Goal: Information Seeking & Learning: Learn about a topic

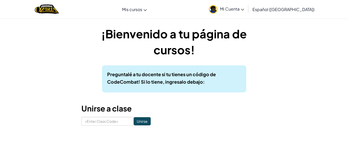
click at [115, 114] on h3 "Unirse a clase" at bounding box center [173, 109] width 185 height 12
click at [115, 119] on input at bounding box center [107, 121] width 52 height 9
type input "Zap Team House"
click at [138, 125] on input "Unirse" at bounding box center [142, 121] width 17 height 8
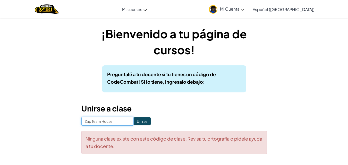
click at [100, 122] on input "Zap Team House" at bounding box center [107, 121] width 52 height 9
click at [101, 122] on input "Zap Team House" at bounding box center [107, 121] width 52 height 9
click at [102, 122] on input "Zap Team House" at bounding box center [107, 121] width 52 height 9
click at [91, 122] on input "Zap TeamHouse" at bounding box center [107, 121] width 52 height 9
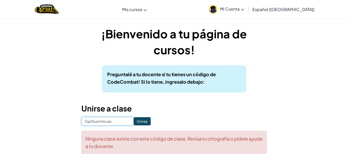
type input "ZapTeamHouse"
click at [138, 120] on input "Unirse" at bounding box center [142, 121] width 17 height 8
click at [138, 121] on input "Unirse" at bounding box center [142, 121] width 17 height 8
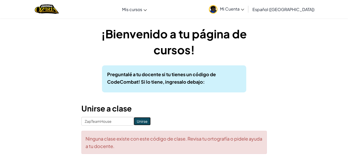
click at [138, 121] on input "Unirse" at bounding box center [142, 121] width 17 height 8
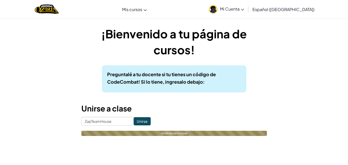
click at [143, 114] on h3 "Unirse a clase" at bounding box center [173, 109] width 185 height 12
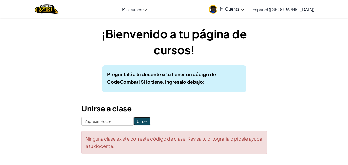
click at [138, 122] on input "Unirse" at bounding box center [142, 121] width 17 height 8
click at [92, 122] on input "ZapTeamHouse" at bounding box center [107, 121] width 52 height 9
type input "ZapteamHouse"
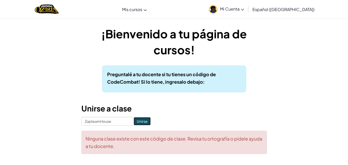
click at [134, 121] on input "Unirse" at bounding box center [142, 121] width 17 height 8
click at [92, 122] on input "ZapteamHouse" at bounding box center [107, 121] width 52 height 9
type input "ZapTeamHouse"
click at [135, 121] on input "Unirse" at bounding box center [142, 121] width 17 height 8
drag, startPoint x: 107, startPoint y: 121, endPoint x: 109, endPoint y: 122, distance: 2.6
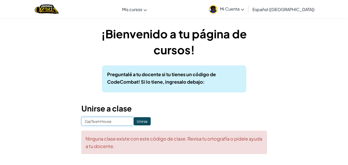
click at [107, 121] on input "ZapTeamHouse" at bounding box center [107, 121] width 52 height 9
type input "ZapTeamHorse"
click input "Unirse" at bounding box center [142, 121] width 17 height 8
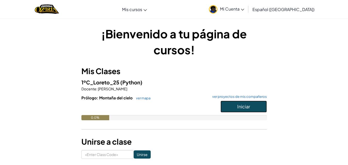
click at [264, 107] on button "Iniciar" at bounding box center [243, 107] width 46 height 12
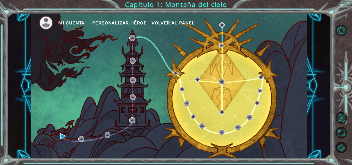
click at [144, 20] on button "Personalizar héroe" at bounding box center [119, 23] width 54 height 8
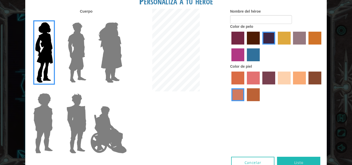
click at [100, 140] on img at bounding box center [108, 130] width 40 height 52
click at [122, 90] on input "Hero Jamie" at bounding box center [122, 90] width 0 height 0
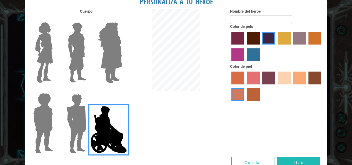
click at [258, 43] on label "maroon hair color" at bounding box center [253, 38] width 13 height 13
click at [245, 46] on input "maroon hair color" at bounding box center [245, 46] width 0 height 0
click at [317, 77] on label "karma skin color" at bounding box center [314, 78] width 13 height 13
click at [307, 86] on input "karma skin color" at bounding box center [307, 86] width 0 height 0
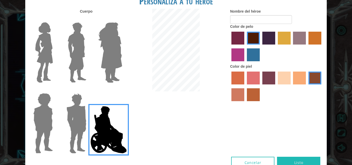
click at [241, 74] on label "sorbus skin color" at bounding box center [237, 78] width 13 height 13
click at [230, 86] on input "sorbus skin color" at bounding box center [230, 86] width 0 height 0
click at [251, 75] on label "froly skin color" at bounding box center [253, 78] width 13 height 13
click at [245, 86] on input "froly skin color" at bounding box center [245, 86] width 0 height 0
drag, startPoint x: 269, startPoint y: 74, endPoint x: 297, endPoint y: 73, distance: 28.1
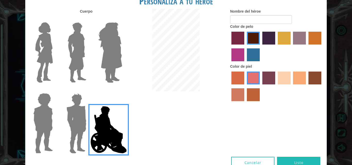
click at [271, 74] on label "tosca skin color" at bounding box center [268, 78] width 13 height 13
click at [260, 86] on input "tosca skin color" at bounding box center [260, 86] width 0 height 0
click at [269, 37] on label "hot purple hair color" at bounding box center [268, 38] width 13 height 13
click at [260, 46] on input "hot purple hair color" at bounding box center [260, 46] width 0 height 0
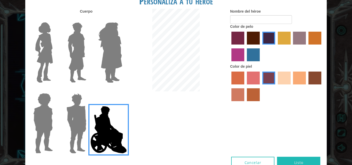
click at [284, 80] on label "sandy beach skin color" at bounding box center [284, 78] width 13 height 13
click at [276, 86] on input "sandy beach skin color" at bounding box center [276, 86] width 0 height 0
click at [286, 37] on label "tulip tree hair color" at bounding box center [284, 38] width 13 height 13
click at [276, 46] on input "tulip tree hair color" at bounding box center [276, 46] width 0 height 0
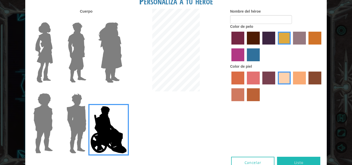
click at [257, 56] on label "lachmara hair color" at bounding box center [253, 54] width 13 height 13
click at [245, 63] on input "lachmara hair color" at bounding box center [245, 63] width 0 height 0
click at [73, 129] on img at bounding box center [76, 123] width 24 height 64
click at [88, 90] on input "Hero Garnet" at bounding box center [88, 90] width 0 height 0
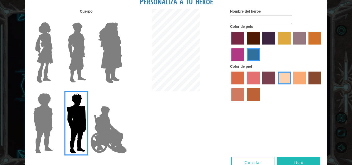
click at [110, 63] on img at bounding box center [110, 52] width 28 height 64
click at [122, 19] on input "Hero Amethyst" at bounding box center [122, 19] width 0 height 0
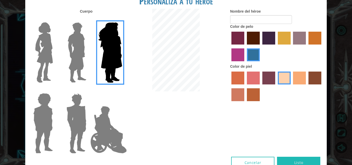
click at [55, 50] on div at bounding box center [41, 50] width 33 height 71
drag, startPoint x: 84, startPoint y: 43, endPoint x: 87, endPoint y: 48, distance: 5.0
click at [84, 44] on img at bounding box center [76, 52] width 23 height 64
click at [88, 19] on input "Hero Lars" at bounding box center [88, 19] width 0 height 0
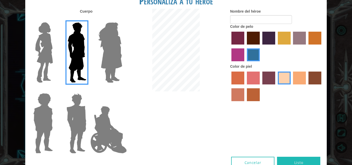
click at [38, 113] on img at bounding box center [43, 123] width 24 height 64
click at [55, 90] on input "Hero Steven" at bounding box center [55, 90] width 0 height 0
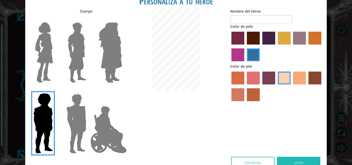
click at [91, 48] on div at bounding box center [75, 50] width 33 height 71
click at [83, 50] on img at bounding box center [76, 52] width 23 height 64
click at [88, 19] on input "Hero Lars" at bounding box center [88, 19] width 0 height 0
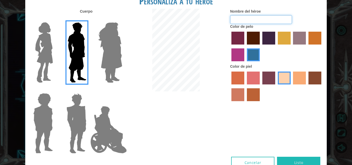
click at [272, 19] on input "Nombre del héroe" at bounding box center [261, 19] width 62 height 9
type input "j"
type input "JJJ1013"
click at [314, 162] on button "Listo" at bounding box center [298, 163] width 43 height 12
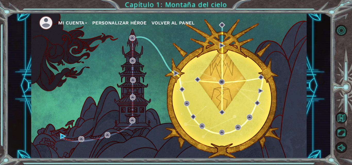
drag, startPoint x: 147, startPoint y: 1, endPoint x: 183, endPoint y: 63, distance: 71.3
click at [176, 64] on div "Mi Cuenta Personalizar héroe Volver al panel" at bounding box center [168, 85] width 275 height 145
click at [133, 24] on button "Personalizar héroe" at bounding box center [119, 23] width 54 height 8
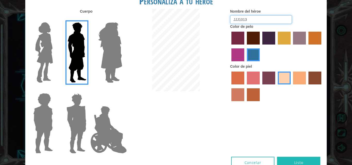
click at [251, 20] on input "JJJ1013" at bounding box center [261, 19] width 62 height 9
type input "J"
click at [50, 108] on img at bounding box center [43, 123] width 24 height 64
click at [55, 90] on input "Hero Steven" at bounding box center [55, 90] width 0 height 0
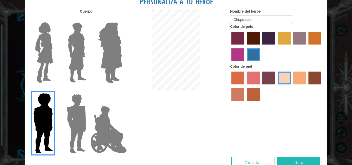
click at [258, 38] on label "maroon hair color" at bounding box center [253, 38] width 13 height 13
click at [245, 46] on input "maroon hair color" at bounding box center [245, 46] width 0 height 0
click at [306, 35] on label "bazaar hair color" at bounding box center [299, 38] width 13 height 13
click at [291, 46] on input "bazaar hair color" at bounding box center [291, 46] width 0 height 0
click at [313, 73] on label "karma skin color" at bounding box center [314, 78] width 13 height 13
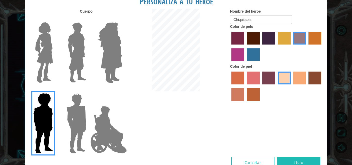
click at [307, 86] on input "karma skin color" at bounding box center [307, 86] width 0 height 0
click at [302, 77] on label "tacao skin color" at bounding box center [299, 78] width 13 height 13
click at [291, 86] on input "tacao skin color" at bounding box center [291, 86] width 0 height 0
click at [314, 79] on label "karma skin color" at bounding box center [314, 78] width 13 height 13
click at [307, 86] on input "karma skin color" at bounding box center [307, 86] width 0 height 0
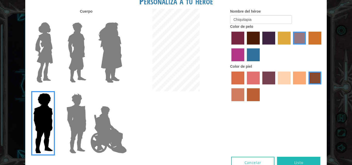
click at [252, 39] on label "maroon hair color" at bounding box center [253, 38] width 13 height 13
click at [245, 46] on input "maroon hair color" at bounding box center [245, 46] width 0 height 0
click at [72, 46] on img at bounding box center [76, 52] width 23 height 64
click at [88, 19] on input "Hero Lars" at bounding box center [88, 19] width 0 height 0
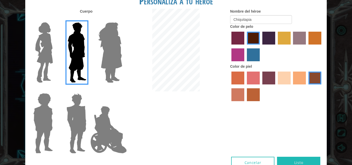
click at [261, 36] on div at bounding box center [276, 46] width 93 height 33
drag, startPoint x: 271, startPoint y: 43, endPoint x: 276, endPoint y: 43, distance: 4.9
click at [271, 43] on label "hot purple hair color" at bounding box center [268, 38] width 13 height 13
click at [260, 46] on input "hot purple hair color" at bounding box center [260, 46] width 0 height 0
click at [268, 75] on label "tosca skin color" at bounding box center [268, 78] width 13 height 13
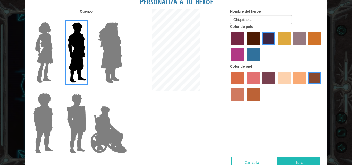
click at [260, 86] on input "tosca skin color" at bounding box center [260, 86] width 0 height 0
click at [51, 111] on img at bounding box center [43, 123] width 24 height 64
click at [55, 90] on input "Hero Steven" at bounding box center [55, 90] width 0 height 0
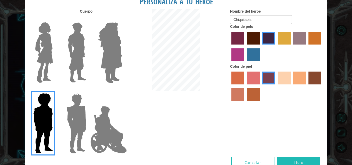
click at [301, 39] on label "bazaar hair color" at bounding box center [299, 38] width 13 height 13
click at [291, 46] on input "bazaar hair color" at bounding box center [291, 46] width 0 height 0
click at [283, 81] on label "sandy beach skin color" at bounding box center [284, 78] width 13 height 13
click at [276, 86] on input "sandy beach skin color" at bounding box center [276, 86] width 0 height 0
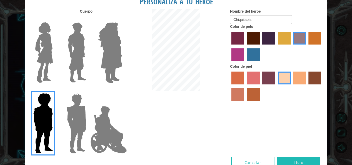
click at [301, 80] on label "tacao skin color" at bounding box center [299, 78] width 13 height 13
click at [291, 86] on input "tacao skin color" at bounding box center [291, 86] width 0 height 0
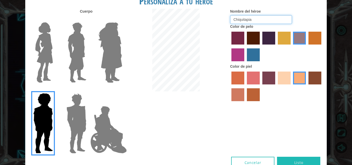
click at [269, 19] on input "Chiquitapia" at bounding box center [261, 19] width 62 height 9
type input "C"
type input "ElTortitas123"
click at [286, 40] on label "tulip tree hair color" at bounding box center [284, 38] width 13 height 13
click at [276, 46] on input "tulip tree hair color" at bounding box center [276, 46] width 0 height 0
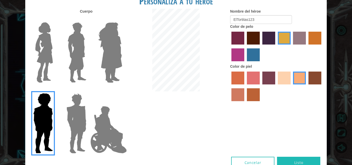
click at [279, 81] on label "sandy beach skin color" at bounding box center [284, 78] width 13 height 13
click at [276, 86] on input "sandy beach skin color" at bounding box center [276, 86] width 0 height 0
click at [254, 83] on label "froly skin color" at bounding box center [253, 78] width 13 height 13
click at [245, 86] on input "froly skin color" at bounding box center [245, 86] width 0 height 0
click at [237, 75] on label "sorbus skin color" at bounding box center [237, 78] width 13 height 13
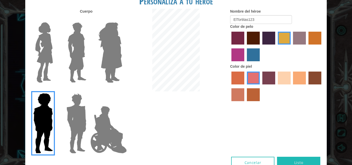
click at [230, 86] on input "sorbus skin color" at bounding box center [230, 86] width 0 height 0
click at [252, 94] on label "smoke tree skin color" at bounding box center [253, 94] width 13 height 13
click at [245, 103] on input "smoke tree skin color" at bounding box center [245, 103] width 0 height 0
drag, startPoint x: 268, startPoint y: 81, endPoint x: 278, endPoint y: 14, distance: 67.5
click at [268, 80] on label "tosca skin color" at bounding box center [268, 78] width 13 height 13
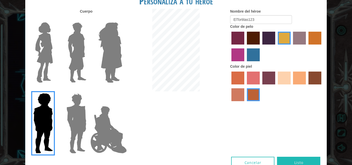
click at [260, 86] on input "tosca skin color" at bounding box center [260, 86] width 0 height 0
drag, startPoint x: 256, startPoint y: 37, endPoint x: 259, endPoint y: 38, distance: 2.8
click at [257, 38] on label "maroon hair color" at bounding box center [253, 38] width 13 height 13
click at [245, 46] on input "maroon hair color" at bounding box center [245, 46] width 0 height 0
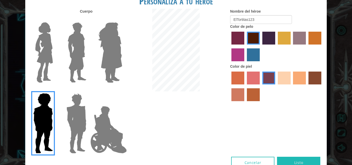
click at [266, 39] on label "hot purple hair color" at bounding box center [268, 38] width 13 height 13
click at [260, 46] on input "hot purple hair color" at bounding box center [260, 46] width 0 height 0
click at [255, 40] on label "maroon hair color" at bounding box center [253, 38] width 13 height 13
click at [245, 46] on input "maroon hair color" at bounding box center [245, 46] width 0 height 0
click at [316, 40] on label "gold drop hair color" at bounding box center [314, 38] width 13 height 13
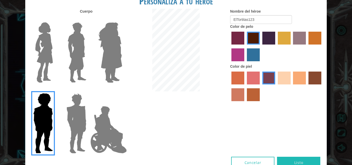
click at [307, 46] on input "gold drop hair color" at bounding box center [307, 46] width 0 height 0
click at [284, 83] on label "sandy beach skin color" at bounding box center [284, 78] width 13 height 13
click at [276, 86] on input "sandy beach skin color" at bounding box center [276, 86] width 0 height 0
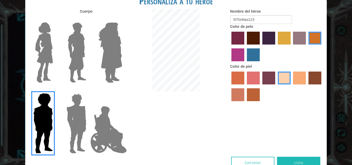
click at [289, 45] on label "tulip tree hair color" at bounding box center [284, 38] width 13 height 13
click at [276, 46] on input "tulip tree hair color" at bounding box center [276, 46] width 0 height 0
click at [301, 85] on div at bounding box center [276, 86] width 93 height 33
click at [303, 79] on label "tacao skin color" at bounding box center [299, 78] width 13 height 13
click at [291, 86] on input "tacao skin color" at bounding box center [291, 86] width 0 height 0
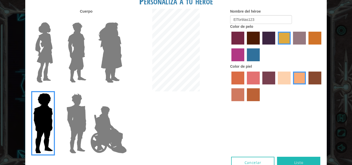
click at [309, 160] on button "Listo" at bounding box center [298, 163] width 43 height 12
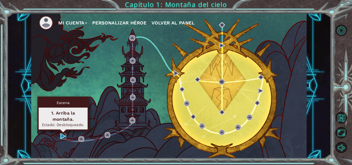
click at [64, 134] on img at bounding box center [63, 136] width 6 height 6
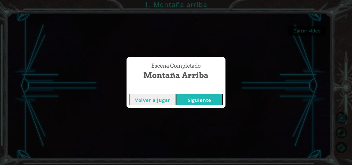
click at [204, 97] on button "Siguiente" at bounding box center [199, 100] width 47 height 12
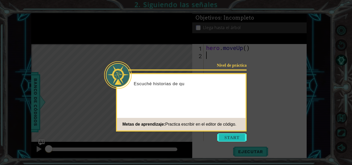
click at [230, 135] on button "Start" at bounding box center [231, 137] width 29 height 8
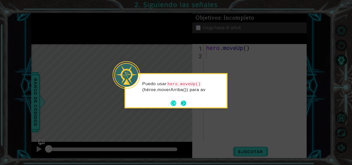
click at [182, 102] on button "Next" at bounding box center [184, 103] width 6 height 6
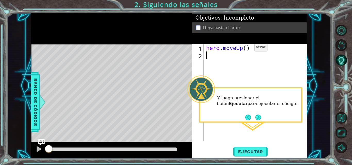
click at [247, 49] on div "hero . moveUp ( )" at bounding box center [256, 100] width 103 height 112
type textarea "hero.moveUp(2)"
click at [253, 149] on span "Ejecutar" at bounding box center [250, 151] width 35 height 5
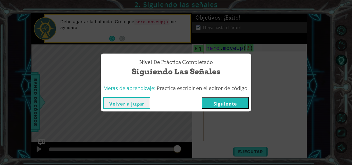
click at [227, 103] on button "Siguiente" at bounding box center [225, 103] width 47 height 12
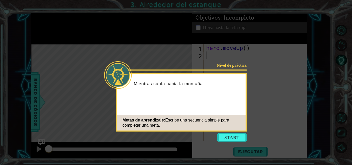
click at [250, 143] on icon at bounding box center [176, 82] width 352 height 165
click at [244, 134] on button "Start" at bounding box center [231, 137] width 29 height 8
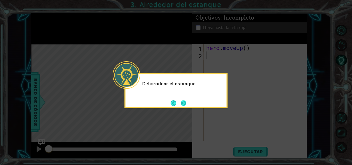
click at [186, 104] on button "Next" at bounding box center [184, 103] width 6 height 6
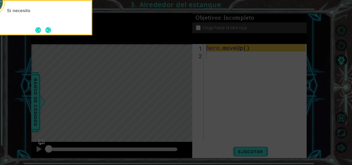
click at [247, 53] on icon at bounding box center [176, 24] width 352 height 281
click at [46, 32] on button "Next" at bounding box center [48, 30] width 6 height 6
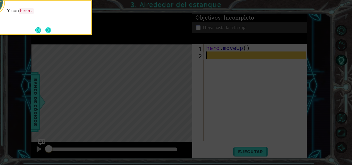
click at [51, 32] on button "Next" at bounding box center [48, 30] width 6 height 6
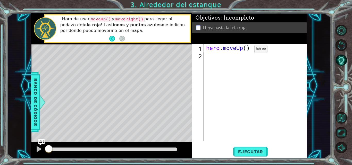
click at [247, 50] on div "hero . moveUp ( )" at bounding box center [256, 100] width 103 height 112
type textarea "hero.moveUp(2)"
click at [215, 59] on div "hero . moveUp ( 2 )" at bounding box center [256, 100] width 103 height 112
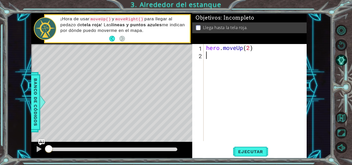
type textarea "h"
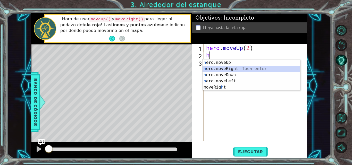
click at [235, 69] on div "h ero.moveUp Toca enter h ero.moveRight Toca enter h ero.moveDown Toca enter h …" at bounding box center [250, 81] width 97 height 43
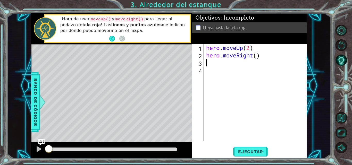
type textarea "h"
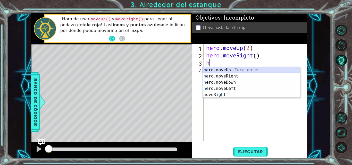
click at [232, 69] on div "h ero.moveUp Toca enter h ero.moveRight Toca enter h ero.moveDown Toca enter h …" at bounding box center [250, 88] width 97 height 43
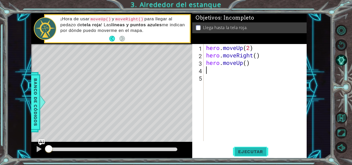
click at [245, 155] on button "Ejecutar" at bounding box center [250, 151] width 35 height 11
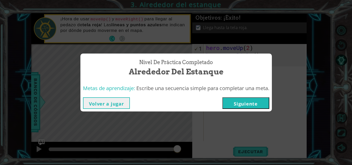
click at [252, 100] on button "Siguiente" at bounding box center [245, 103] width 47 height 12
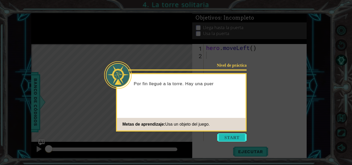
click at [236, 138] on button "Start" at bounding box center [231, 137] width 29 height 8
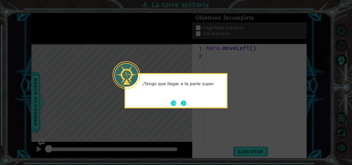
click at [186, 105] on button "Next" at bounding box center [184, 103] width 6 height 6
click at [186, 104] on button "Next" at bounding box center [184, 103] width 6 height 6
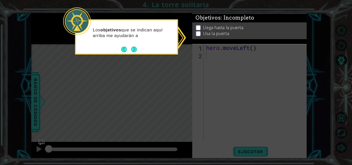
click at [134, 52] on button "Next" at bounding box center [134, 50] width 6 height 6
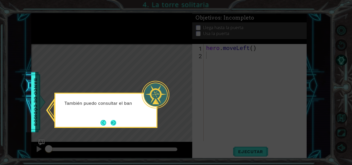
click at [114, 125] on button "Next" at bounding box center [114, 123] width 6 height 6
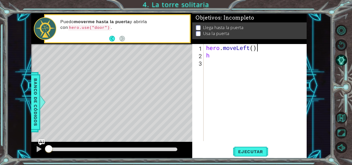
click at [268, 48] on div "hero . moveLeft ( ) h" at bounding box center [256, 100] width 103 height 112
click at [222, 55] on div "hero . moveLeft ( ) h" at bounding box center [256, 100] width 103 height 112
click at [253, 50] on div "hero . moveLeft ( ) h" at bounding box center [256, 100] width 103 height 112
click at [215, 58] on div "hero . moveLeft ( 2 ) h" at bounding box center [256, 100] width 103 height 112
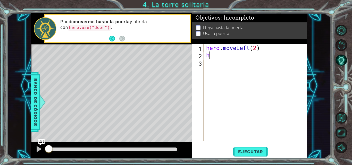
scroll to position [0, 0]
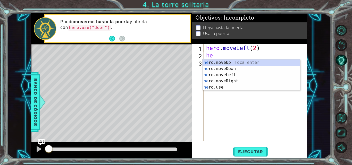
type textarea "he"
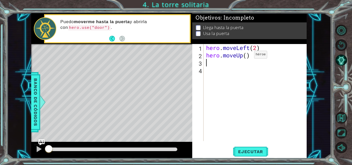
click at [246, 56] on div "hero . moveLeft ( 2 ) hero . moveUp ( )" at bounding box center [256, 100] width 103 height 112
type textarea "hero.moveUp(2)"
click at [213, 70] on div "hero . moveLeft ( 2 ) hero . moveUp ( 2 )" at bounding box center [256, 100] width 103 height 112
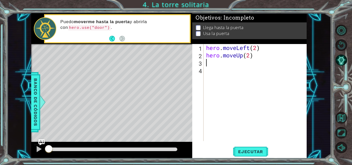
click at [213, 66] on div "hero . moveLeft ( 2 ) hero . moveUp ( 2 )" at bounding box center [256, 100] width 103 height 112
type textarea "h"
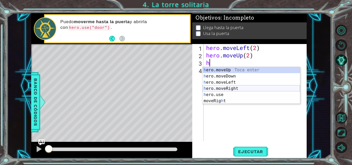
drag, startPoint x: 223, startPoint y: 87, endPoint x: 225, endPoint y: 84, distance: 3.6
click at [223, 87] on div "h ero.moveUp Toca enter h ero.moveDown Toca enter h ero.moveLeft Toca enter h e…" at bounding box center [250, 91] width 97 height 49
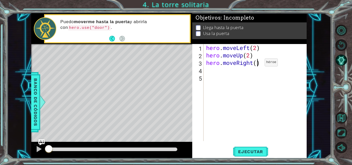
click at [257, 64] on div "hero . moveLeft ( 2 ) hero . moveUp ( 2 ) hero . moveRight ( )" at bounding box center [256, 100] width 103 height 112
type textarea "hero.moveRight(2)"
click at [209, 73] on div "hero . moveLeft ( 2 ) hero . moveUp ( 2 ) hero . moveRight ( 2 )" at bounding box center [256, 100] width 103 height 112
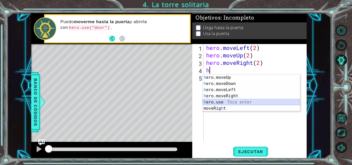
click at [233, 103] on div "h ero.moveUp Toca enter h ero.moveDown Toca enter h ero.moveLeft Toca enter h e…" at bounding box center [250, 98] width 97 height 49
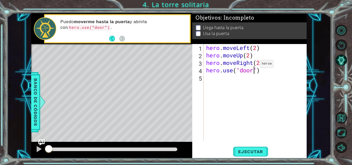
scroll to position [0, 2]
type textarea "hero.use("door")"
click at [256, 150] on span "Ejecutar" at bounding box center [250, 151] width 35 height 5
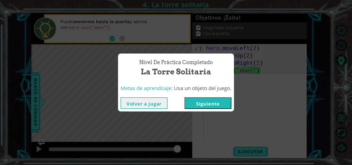
click at [224, 100] on button "Siguiente" at bounding box center [207, 103] width 47 height 12
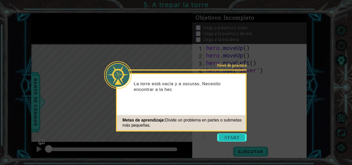
click at [233, 136] on button "Start" at bounding box center [231, 137] width 29 height 8
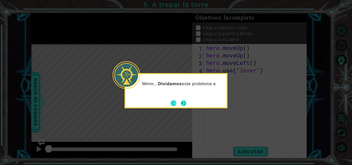
click at [183, 106] on button "Next" at bounding box center [184, 103] width 6 height 6
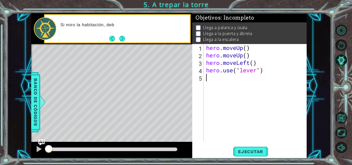
type textarea "h"
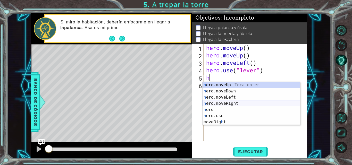
click at [248, 104] on div "h ero.moveUp Toca enter h ero.moveDown Toca enter h ero.moveLeft Toca enter h e…" at bounding box center [250, 110] width 97 height 56
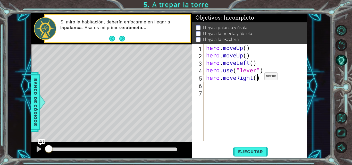
click at [257, 78] on div "hero . moveUp ( ) hero . moveUp ( ) hero . moveLeft ( ) hero . use ( "lever" ) …" at bounding box center [256, 100] width 103 height 112
type textarea "hero.moveRight(3)"
click at [209, 86] on div "hero . moveUp ( ) hero . moveUp ( ) hero . moveLeft ( ) hero . use ( "lever" ) …" at bounding box center [256, 100] width 103 height 112
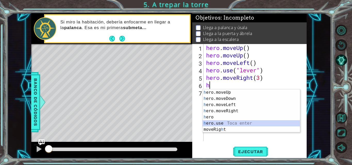
click at [229, 124] on div "h ero.moveUp Toca enter h ero.moveDown Toca enter h ero.moveLeft Toca enter h e…" at bounding box center [250, 117] width 97 height 56
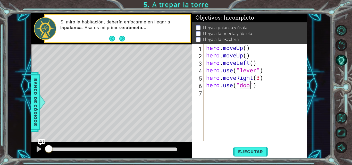
type textarea "hero.use("door")"
click at [219, 92] on div "hero . moveUp ( ) hero . moveUp ( ) hero . moveLeft ( ) hero . use ( "lever" ) …" at bounding box center [256, 100] width 103 height 112
type textarea "h"
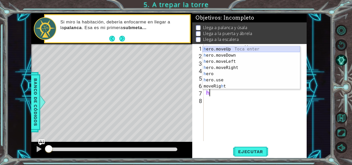
click at [234, 49] on div "h ero.moveUp Toca enter h ero.moveDown Toca enter h ero.moveLeft Toca enter h e…" at bounding box center [250, 74] width 97 height 56
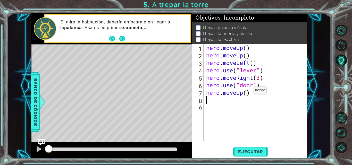
click at [246, 93] on div "hero . moveUp ( ) hero . moveUp ( ) hero . moveLeft ( ) hero . use ( "lever" ) …" at bounding box center [256, 100] width 103 height 112
type textarea "hero.moveUp(2)"
click at [211, 100] on div "hero . moveUp ( ) hero . moveUp ( ) hero . moveLeft ( ) hero . use ( "lever" ) …" at bounding box center [256, 100] width 103 height 112
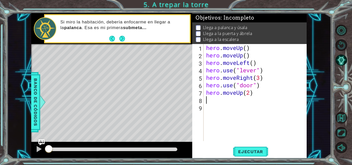
type textarea "h"
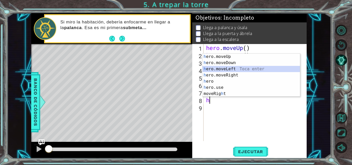
click at [232, 69] on div "h ero.moveUp Toca enter h ero.moveDown Toca enter h ero.moveLeft Toca enter h e…" at bounding box center [250, 82] width 97 height 56
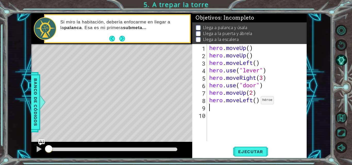
click at [256, 101] on div "hero . moveUp ( ) hero . moveUp ( ) hero . moveLeft ( ) hero . use ( "lever" ) …" at bounding box center [258, 100] width 100 height 112
type textarea "hero.moveLeft(3)"
click at [211, 109] on div "hero . moveUp ( ) hero . moveUp ( ) hero . moveLeft ( ) hero . use ( "lever" ) …" at bounding box center [258, 100] width 100 height 112
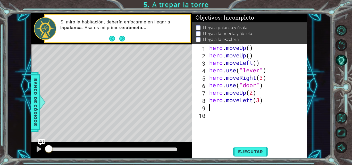
type textarea "h"
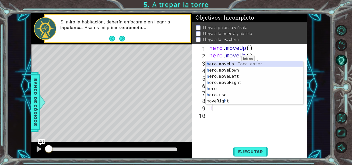
click at [239, 64] on div "h ero.moveUp Toca enter h ero.moveDown Toca enter h ero.moveLeft Toca enter h e…" at bounding box center [254, 89] width 97 height 56
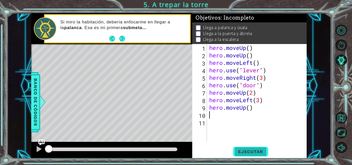
click at [257, 154] on span "Ejecutar" at bounding box center [250, 151] width 35 height 5
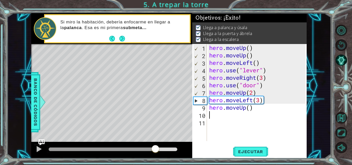
drag, startPoint x: 121, startPoint y: 149, endPoint x: 175, endPoint y: 145, distance: 53.5
click at [175, 148] on div at bounding box center [113, 150] width 129 height 4
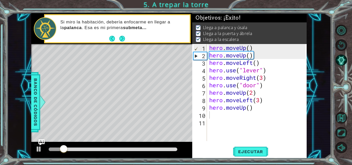
drag, startPoint x: 153, startPoint y: 145, endPoint x: 157, endPoint y: 147, distance: 4.4
click at [155, 145] on div at bounding box center [111, 150] width 161 height 16
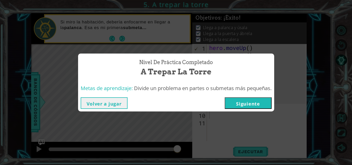
click at [242, 99] on button "Siguiente" at bounding box center [248, 103] width 47 height 12
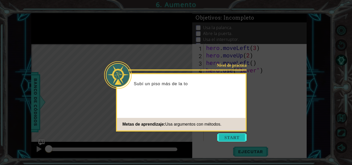
click at [237, 134] on button "Start" at bounding box center [231, 137] width 29 height 8
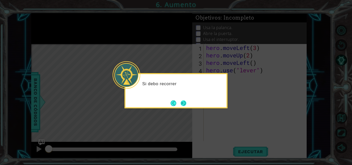
click at [184, 104] on button "Next" at bounding box center [184, 103] width 6 height 6
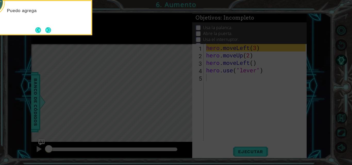
click at [208, 95] on icon at bounding box center [176, 24] width 352 height 281
click at [48, 30] on button "Next" at bounding box center [48, 30] width 6 height 6
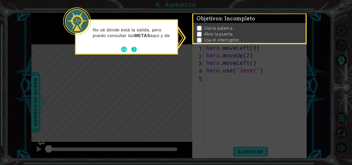
click at [138, 50] on div "No sé dónde está la salida, pero puedo consultar las METAS aquí y de" at bounding box center [126, 36] width 103 height 35
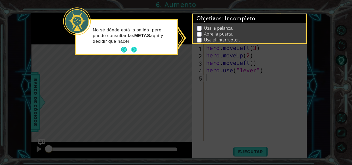
click at [136, 49] on button "Next" at bounding box center [134, 50] width 6 height 6
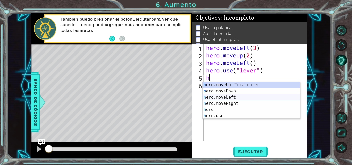
click at [229, 98] on div "h ero.moveUp Toca enter h ero.moveDown Toca enter h ero.moveLeft Toca enter h e…" at bounding box center [250, 106] width 97 height 49
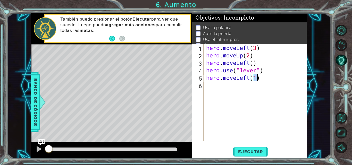
scroll to position [0, 2]
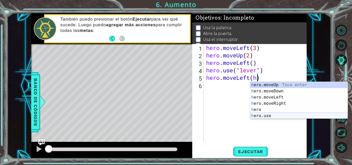
click at [275, 115] on div "h ero.moveUp Toca enter h ero.moveDown Toca enter h ero.moveLeft Toca enter h e…" at bounding box center [298, 106] width 97 height 49
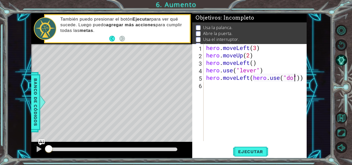
scroll to position [0, 4]
type textarea "hero.moveLeft(hero.use("door"))"
click at [210, 95] on div "hero . moveLeft ( 3 ) hero . moveUp ( 2 ) hero . moveLeft ( ) hero . use ( "lev…" at bounding box center [256, 100] width 103 height 112
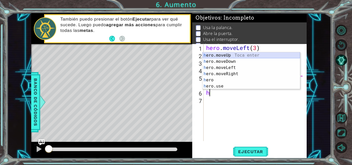
click at [234, 55] on div "h ero.moveUp Toca enter h ero.moveDown Toca enter h ero.moveLeft Toca enter h e…" at bounding box center [250, 76] width 97 height 49
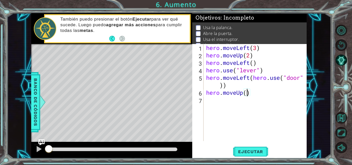
type textarea "hero.moveUp(2)"
click at [210, 102] on div "hero . moveLeft ( 3 ) hero . moveUp ( 2 ) hero . moveLeft ( ) hero . use ( "lev…" at bounding box center [256, 100] width 103 height 112
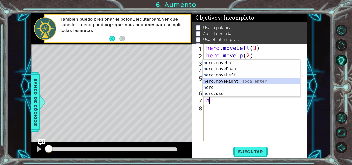
click at [229, 81] on div "h ero.moveUp Toca enter h ero.moveDown Toca enter h ero.moveLeft Toca enter h e…" at bounding box center [250, 84] width 97 height 49
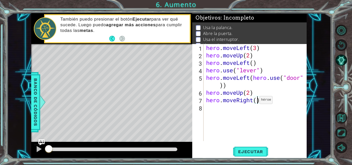
type textarea "hero.moveRight(2)"
click at [212, 111] on div "hero . moveLeft ( 3 ) hero . moveUp ( 2 ) hero . moveLeft ( ) hero . use ( "lev…" at bounding box center [256, 100] width 103 height 112
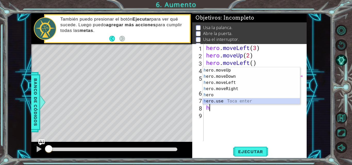
click at [220, 100] on div "h ero.moveUp Toca enter h ero.moveDown Toca enter h ero.moveLeft Toca enter h e…" at bounding box center [250, 91] width 97 height 49
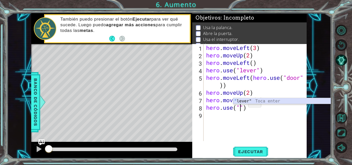
click at [243, 101] on div "" lever" Toca enter" at bounding box center [281, 107] width 97 height 19
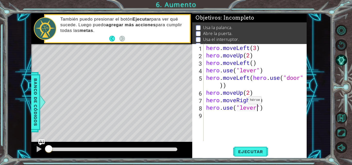
scroll to position [0, 3]
type textarea "hero.use("lever")"
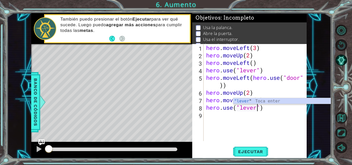
scroll to position [0, 2]
click at [209, 115] on div "hero . moveLeft ( 3 ) hero . moveUp ( 2 ) hero . moveLeft ( ) hero . use ( "lev…" at bounding box center [256, 100] width 103 height 112
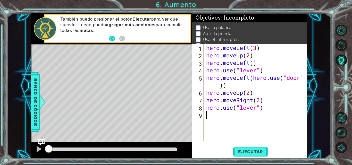
scroll to position [0, 0]
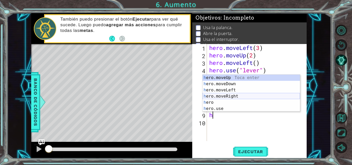
click at [238, 96] on div "h ero.moveUp Toca enter h ero.moveDown Toca enter h ero.moveLeft Toca enter h e…" at bounding box center [250, 99] width 97 height 49
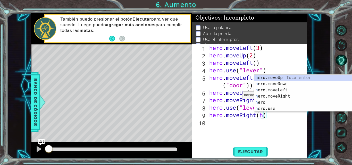
scroll to position [0, 2]
type textarea "hero.moveRight()"
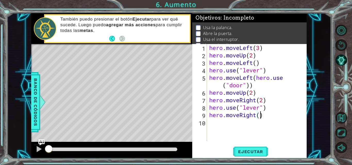
click at [218, 122] on div "hero . moveLeft ( 3 ) hero . moveUp ( 2 ) hero . moveLeft ( ) hero . use ( "lev…" at bounding box center [258, 100] width 100 height 112
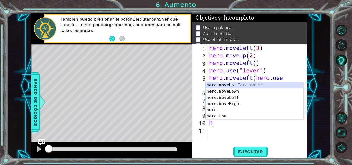
click at [235, 87] on div "h ero.moveUp Toca enter h ero.moveDown Toca enter h ero.moveLeft Toca enter h e…" at bounding box center [254, 106] width 97 height 49
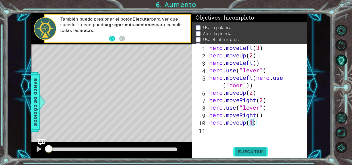
click at [257, 150] on span "Ejecutar" at bounding box center [250, 151] width 35 height 5
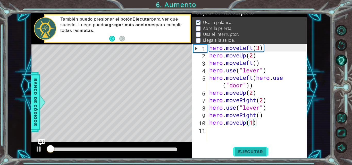
scroll to position [7, 0]
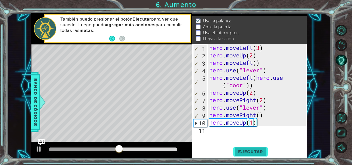
click at [263, 149] on button "Ejecutar" at bounding box center [250, 151] width 35 height 11
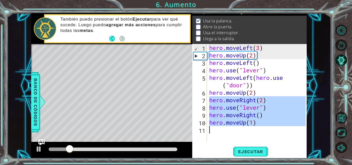
drag, startPoint x: 210, startPoint y: 101, endPoint x: 282, endPoint y: 128, distance: 77.1
click at [282, 128] on div "hero . moveLeft ( 3 ) hero . moveUp ( 2 ) hero . moveLeft ( ) hero . use ( "lev…" at bounding box center [258, 100] width 100 height 112
type textarea "hero.moveUp(1)"
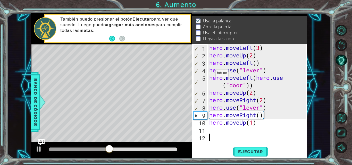
click at [210, 74] on div "hero . moveLeft ( 3 ) hero . moveUp ( 2 ) hero . moveLeft ( ) hero . use ( "lev…" at bounding box center [258, 100] width 100 height 112
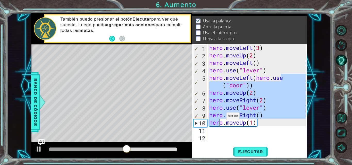
drag, startPoint x: 285, startPoint y: 77, endPoint x: 225, endPoint y: 111, distance: 68.9
click at [225, 112] on div "hero . moveLeft ( 3 ) hero . moveUp ( 2 ) hero . moveLeft ( ) hero . use ( "lev…" at bounding box center [258, 100] width 100 height 112
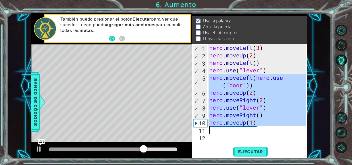
drag, startPoint x: 209, startPoint y: 77, endPoint x: 291, endPoint y: 132, distance: 99.4
click at [291, 132] on div "hero . moveLeft ( 3 ) hero . moveUp ( 2 ) hero . moveLeft ( ) hero . use ( "lev…" at bounding box center [258, 100] width 100 height 112
type textarea "hero.moveUp(1)"
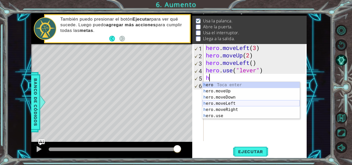
click at [228, 104] on div "h ero Toca enter h ero.moveUp Toca enter h ero.moveDown Toca enter h ero.moveLe…" at bounding box center [250, 106] width 97 height 49
type textarea "hero.moveLeft(1)"
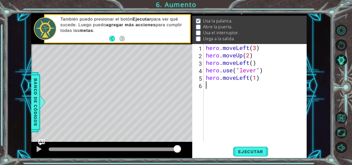
click at [215, 89] on div "hero . moveLeft ( 3 ) hero . moveUp ( 2 ) hero . moveLeft ( ) hero . use ( "lev…" at bounding box center [256, 100] width 103 height 112
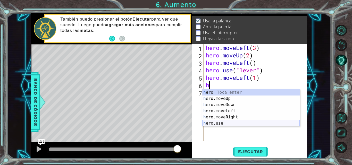
click at [242, 122] on div "h ero Toca enter h ero.moveUp Toca enter h ero.moveDown Toca enter h ero.moveLe…" at bounding box center [250, 113] width 97 height 49
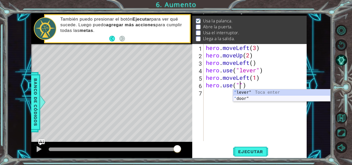
click at [243, 99] on div "" lever" Toca enter " door" Toca enter" at bounding box center [281, 101] width 97 height 25
type textarea "hero.use("door")"
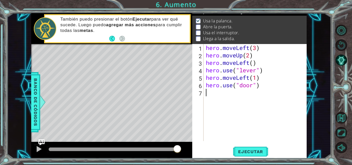
click at [214, 96] on div "hero . moveLeft ( 3 ) hero . moveUp ( 2 ) hero . moveLeft ( ) hero . use ( "lev…" at bounding box center [256, 100] width 103 height 112
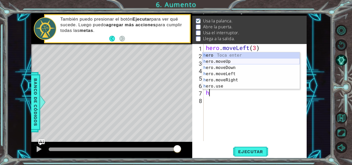
click at [230, 62] on div "h ero Toca enter h ero.moveUp Toca enter h ero.moveDown Toca enter h ero.moveLe…" at bounding box center [250, 76] width 97 height 49
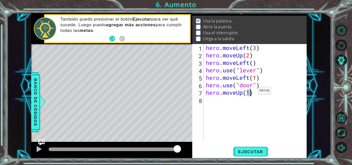
type textarea "hero.moveUp(2)"
click at [222, 103] on div "hero . moveLeft ( 3 ) hero . moveUp ( 2 ) hero . moveLeft ( ) hero . use ( "lev…" at bounding box center [256, 100] width 103 height 112
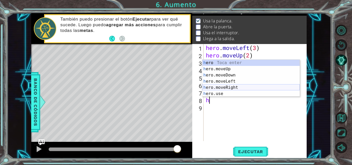
click at [238, 86] on div "h ero Toca enter h ero.moveUp Toca enter h ero.moveDown Toca enter h ero.moveLe…" at bounding box center [250, 84] width 97 height 49
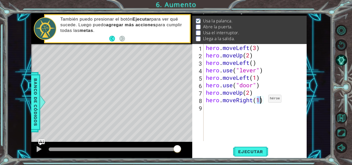
type textarea "hero.moveRight(2)"
click at [214, 112] on div "hero . moveLeft ( 3 ) hero . moveUp ( 2 ) hero . moveLeft ( ) hero . use ( "lev…" at bounding box center [256, 100] width 103 height 112
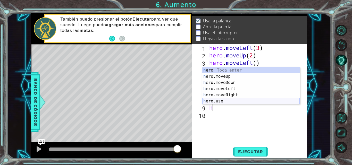
click at [224, 103] on div "h ero Toca enter h ero.moveUp Toca enter h ero.moveDown Toca enter h ero.moveLe…" at bounding box center [250, 91] width 97 height 49
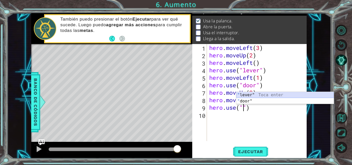
click at [266, 95] on div "" lever" Toca enter " door" Toca enter" at bounding box center [284, 104] width 97 height 25
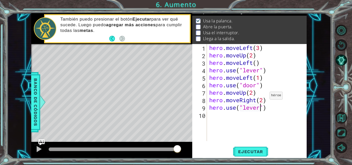
scroll to position [0, 3]
type textarea "hero.use("lever")"
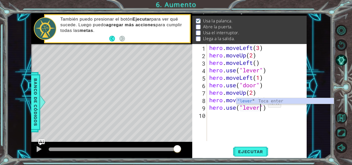
scroll to position [0, 2]
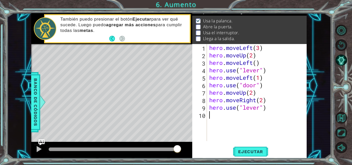
click at [209, 118] on div "hero . moveLeft ( 3 ) hero . moveUp ( 2 ) hero . moveLeft ( ) hero . use ( "lev…" at bounding box center [258, 100] width 100 height 112
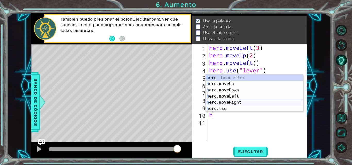
click at [245, 102] on div "h ero Toca enter h ero.moveUp Toca enter h ero.moveDown Toca enter h ero.moveLe…" at bounding box center [254, 99] width 97 height 49
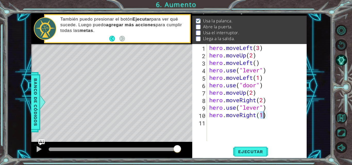
scroll to position [0, 2]
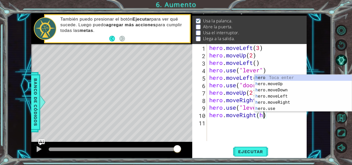
type textarea "hero.moveRight()"
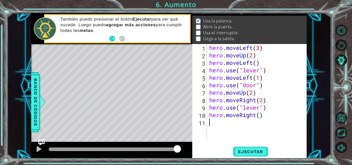
click at [226, 127] on div "hero . moveLeft ( 3 ) hero . moveUp ( 2 ) hero . moveLeft ( ) hero . use ( "lev…" at bounding box center [258, 100] width 100 height 112
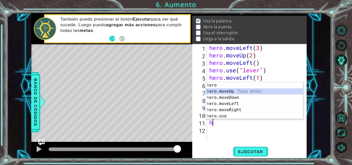
click at [231, 90] on div "h ero Toca enter h ero.moveUp Toca enter h ero.moveDown Toca enter h ero.moveLe…" at bounding box center [254, 106] width 97 height 49
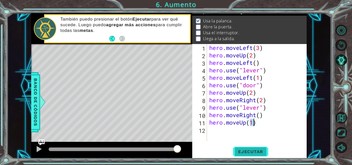
click at [244, 148] on button "Ejecutar" at bounding box center [250, 151] width 35 height 11
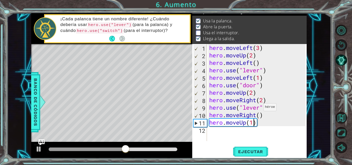
click at [259, 108] on div "hero . moveLeft ( 3 ) hero . moveUp ( 2 ) hero . moveLeft ( ) hero . use ( "lev…" at bounding box center [258, 100] width 100 height 112
type textarea "hero.use("switch")"
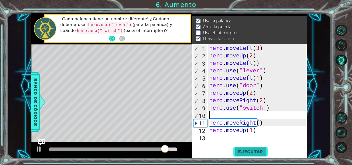
click at [258, 149] on button "Ejecutar" at bounding box center [250, 151] width 35 height 11
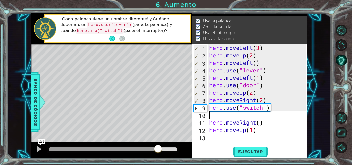
drag, startPoint x: 94, startPoint y: 149, endPoint x: 159, endPoint y: 145, distance: 65.6
click at [159, 145] on div at bounding box center [111, 150] width 161 height 16
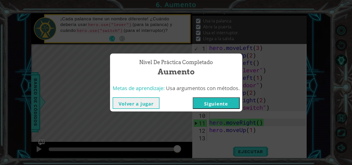
click at [223, 102] on button "Siguiente" at bounding box center [216, 103] width 47 height 12
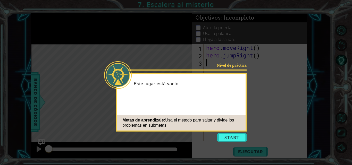
click at [233, 137] on button "Start" at bounding box center [231, 137] width 29 height 8
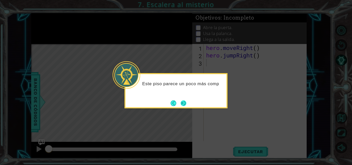
click at [185, 102] on button "Next" at bounding box center [184, 103] width 6 height 6
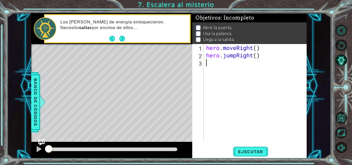
type textarea "h"
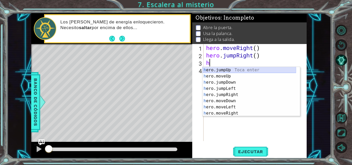
click at [238, 69] on div "h ero.jumpUp Toca enter h ero.moveUp Toca enter h ero.jumpDown Toca enter h ero…" at bounding box center [249, 98] width 94 height 62
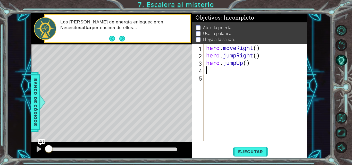
type textarea "h"
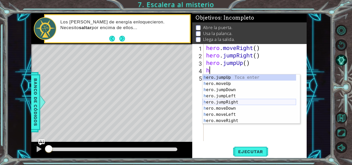
click at [237, 101] on div "h ero.jumpUp Toca enter h ero.moveUp Toca enter h ero.jumpDown Toca enter h ero…" at bounding box center [249, 105] width 94 height 62
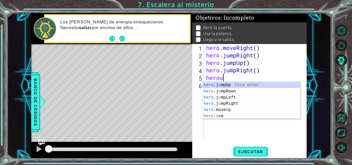
scroll to position [0, 1]
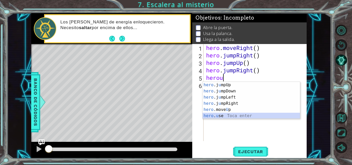
click at [226, 118] on div "hero .j u mpUp Toca enter hero .j u [GEOGRAPHIC_DATA] Toca enter hero .j u mpLe…" at bounding box center [250, 106] width 97 height 49
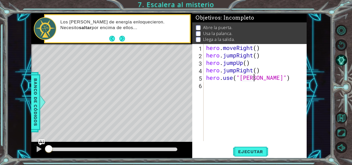
scroll to position [0, 2]
type textarea "hero.use("door")"
click at [213, 85] on div "hero . moveRight ( ) hero . jumpRight ( ) hero . jumpUp ( ) hero . jumpRight ( …" at bounding box center [256, 100] width 103 height 112
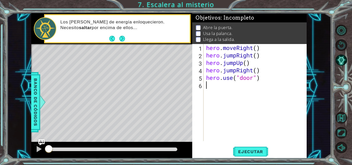
type textarea "h"
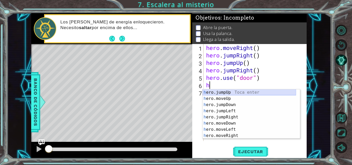
click at [233, 91] on div "h ero.jumpUp Toca enter h ero.moveUp Toca enter h ero.jumpDown Toca enter h ero…" at bounding box center [249, 120] width 94 height 62
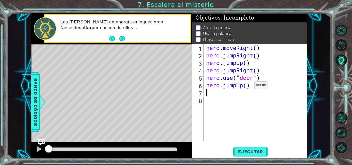
click at [247, 87] on div "hero . moveRight ( ) hero . jumpRight ( ) hero . jumpUp ( ) hero . jumpRight ( …" at bounding box center [256, 100] width 103 height 112
type textarea "hero.jumpUp(2)"
drag, startPoint x: 207, startPoint y: 86, endPoint x: 264, endPoint y: 86, distance: 57.2
click at [264, 86] on div "hero . moveRight ( ) hero . jumpRight ( ) hero . jumpUp ( ) hero . jumpRight ( …" at bounding box center [256, 100] width 103 height 112
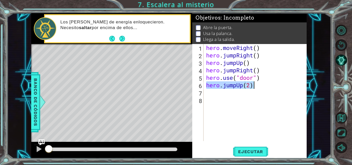
scroll to position [0, 0]
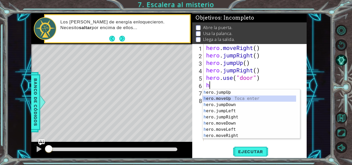
click at [236, 98] on div "h ero.jumpUp Toca enter h ero.moveUp Toca enter h ero.jumpDown Toca enter h ero…" at bounding box center [249, 120] width 94 height 62
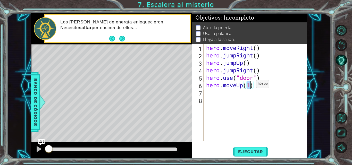
type textarea "hero.moveUp(2)"
click at [210, 95] on div "hero . moveRight ( ) hero . jumpRight ( ) hero . jumpUp ( ) hero . jumpRight ( …" at bounding box center [256, 100] width 103 height 112
type textarea "h"
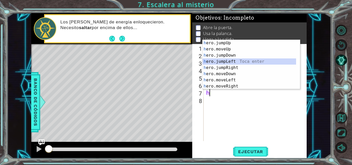
click at [231, 63] on div "h ero.jumpUp Toca enter h ero.moveUp Toca enter h ero.jumpDown Toca enter h ero…" at bounding box center [249, 71] width 94 height 62
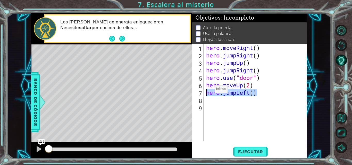
drag, startPoint x: 258, startPoint y: 95, endPoint x: 201, endPoint y: 90, distance: 56.9
click at [201, 90] on div "1 2 3 4 5 6 7 8 9 hero . moveRight ( ) hero . jumpRight ( ) hero . jumpUp ( ) h…" at bounding box center [248, 92] width 113 height 97
type textarea "hero.jumpLeft()"
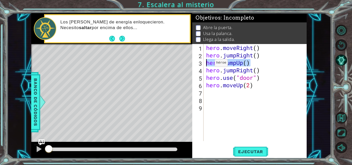
drag, startPoint x: 248, startPoint y: 65, endPoint x: 202, endPoint y: 64, distance: 45.1
click at [202, 64] on div "1 2 3 4 5 6 7 8 9 hero . moveRight ( ) hero . jumpRight ( ) hero . jumpUp ( ) h…" at bounding box center [248, 92] width 113 height 97
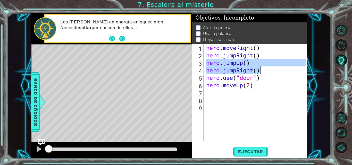
drag, startPoint x: 205, startPoint y: 63, endPoint x: 260, endPoint y: 72, distance: 55.3
click at [260, 72] on div "hero . moveRight ( ) hero . jumpRight ( ) hero . jumpUp ( ) hero . jumpRight ( …" at bounding box center [256, 100] width 103 height 112
type textarea "hero.jumpUp() hero.jumpRight()"
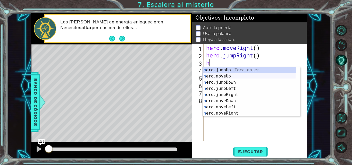
click at [231, 76] on div "h ero.jumpUp Toca enter h ero.moveUp Toca enter h ero.jumpDown Toca enter h ero…" at bounding box center [249, 98] width 94 height 62
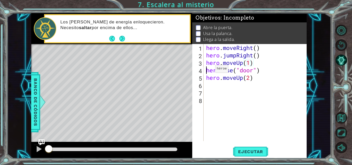
click at [207, 70] on div "hero . moveRight ( ) hero . jumpRight ( ) hero . moveUp ( 1 ) hero . use ( "doo…" at bounding box center [256, 100] width 103 height 112
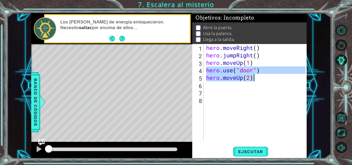
drag, startPoint x: 207, startPoint y: 70, endPoint x: 267, endPoint y: 81, distance: 60.2
click at [267, 81] on div "hero . moveRight ( ) hero . jumpRight ( ) hero . moveUp ( 1 ) hero . use ( "doo…" at bounding box center [256, 100] width 103 height 112
type textarea "hero.use("door") hero.moveUp(2)"
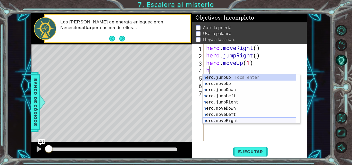
click at [248, 120] on div "h ero.jumpUp Toca enter h ero.moveUp Toca enter h ero.jumpDown Toca enter h ero…" at bounding box center [249, 105] width 94 height 62
type textarea "hero.moveRight(1)"
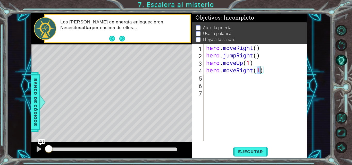
click at [215, 79] on div "hero . moveRight ( ) hero . jumpRight ( ) hero . moveUp ( 1 ) hero . moveRight …" at bounding box center [256, 100] width 103 height 112
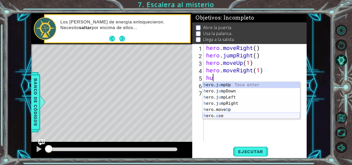
click at [230, 116] on div "h ero.j u mpUp Toca enter h ero.j u mpDown Toca enter h ero.j u mpLeft Toca ent…" at bounding box center [250, 106] width 97 height 49
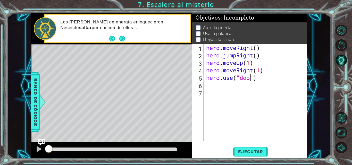
type textarea "hero.use("door")"
click at [220, 89] on div "hero . moveRight ( ) hero . jumpRight ( ) hero . moveUp ( 1 ) hero . moveRight …" at bounding box center [256, 100] width 103 height 112
click at [217, 85] on div "hero . moveRight ( ) hero . jumpRight ( ) hero . moveUp ( 1 ) hero . moveRight …" at bounding box center [256, 100] width 103 height 112
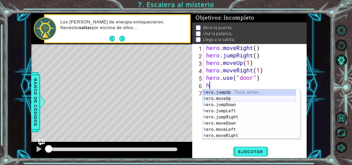
click at [219, 97] on div "h ero.jumpUp Toca enter h ero.moveUp Toca enter h ero.jumpDown Toca enter h ero…" at bounding box center [249, 120] width 94 height 62
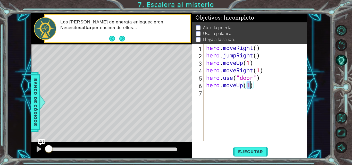
type textarea "hero.moveUp(2)"
click at [219, 95] on div "hero . moveRight ( ) hero . jumpRight ( ) hero . moveUp ( 1 ) hero . moveRight …" at bounding box center [256, 100] width 103 height 112
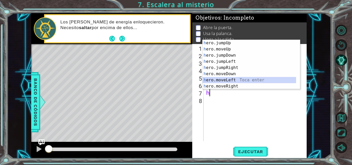
click at [224, 80] on div "h ero.jumpUp Toca enter h ero.moveUp Toca enter h ero.jumpDown Toca enter h ero…" at bounding box center [249, 71] width 94 height 62
type textarea "hero.moveLeft(1)"
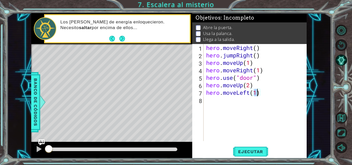
click at [220, 102] on div "hero . moveRight ( ) hero . jumpRight ( ) hero . moveUp ( 1 ) hero . moveRight …" at bounding box center [256, 100] width 103 height 112
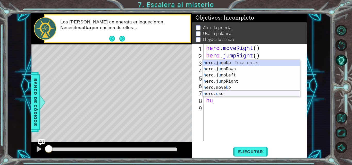
click at [226, 92] on div "h ero.j u mpUp Toca enter h ero.j u mpDown Toca enter h ero.j u mpLeft Toca ent…" at bounding box center [250, 84] width 97 height 49
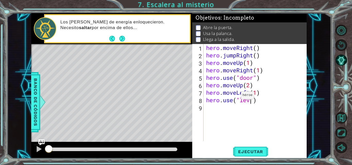
scroll to position [0, 2]
type textarea "hero.use("lever")"
click at [218, 108] on div "hero . moveRight ( ) hero . jumpRight ( ) hero . moveUp ( 1 ) hero . moveRight …" at bounding box center [256, 100] width 103 height 112
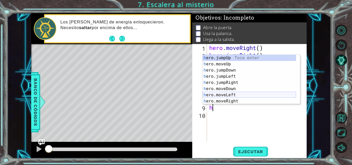
click at [231, 95] on div "h ero.jumpUp Toca enter h ero.moveUp Toca enter h ero.jumpDown Toca enter h ero…" at bounding box center [249, 86] width 94 height 62
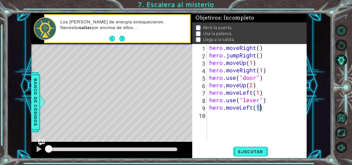
type textarea "hero.moveLeft(2)"
click at [219, 117] on div "hero . moveRight ( ) hero . jumpRight ( ) hero . moveUp ( 1 ) hero . moveRight …" at bounding box center [258, 100] width 100 height 112
type textarea "h"
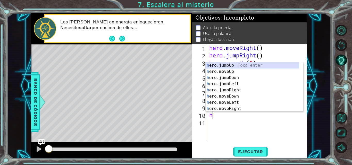
click at [238, 65] on div "h ero.jumpUp Toca enter h ero.moveUp Toca enter h ero.jumpDown Toca enter h ero…" at bounding box center [253, 93] width 94 height 62
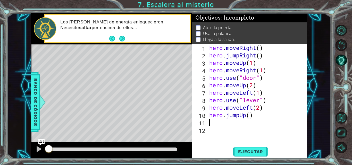
type textarea "h"
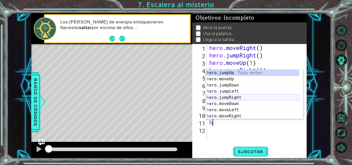
click at [241, 97] on div "h ero.jumpUp Toca enter h ero.moveUp Toca enter h ero.jumpDown Toca enter h ero…" at bounding box center [253, 101] width 94 height 62
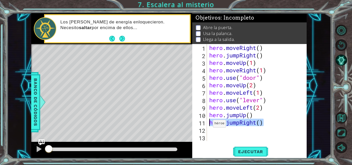
drag, startPoint x: 265, startPoint y: 124, endPoint x: 208, endPoint y: 125, distance: 56.9
click at [208, 125] on div "hero . moveRight ( ) hero . jumpRight ( ) hero . moveUp ( 1 ) hero . moveRight …" at bounding box center [258, 100] width 100 height 112
type textarea "hero.jumpRight()"
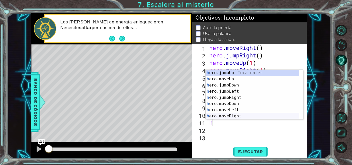
click at [233, 115] on div "h ero.jumpUp Toca enter h ero.moveUp Toca enter h ero.jumpDown Toca enter h ero…" at bounding box center [253, 101] width 94 height 62
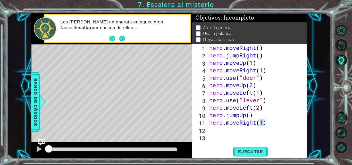
type textarea "hero.moveRight(2)"
click at [212, 132] on div "hero . moveRight ( ) hero . jumpRight ( ) hero . moveUp ( 1 ) hero . moveRight …" at bounding box center [258, 100] width 100 height 112
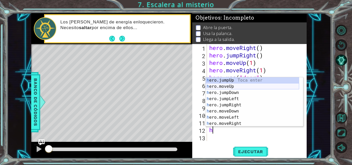
click at [233, 86] on div "h ero.jumpUp Toca enter h ero.moveUp Toca enter h ero.jumpDown Toca enter h ero…" at bounding box center [253, 108] width 94 height 62
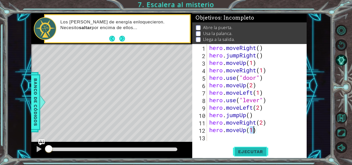
type textarea "hero.moveUp(1)"
click at [258, 151] on span "Ejecutar" at bounding box center [250, 151] width 35 height 5
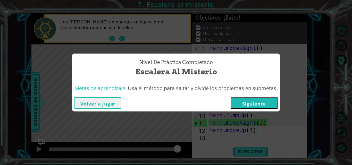
click at [258, 103] on button "Siguiente" at bounding box center [254, 103] width 47 height 12
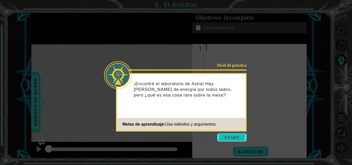
click at [243, 139] on button "Start" at bounding box center [231, 137] width 29 height 8
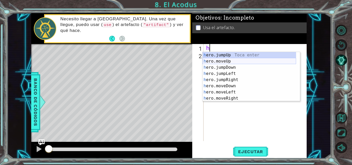
click at [235, 61] on div "h ero.jumpUp Toca enter h ero.moveUp Toca enter h ero.jumpDown Toca enter h ero…" at bounding box center [249, 83] width 94 height 62
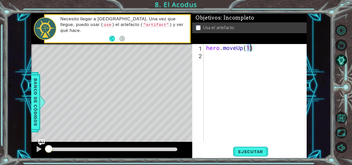
type textarea "hero.moveUp(2)"
click at [219, 59] on div "hero . moveUp ( 2 )" at bounding box center [256, 100] width 103 height 112
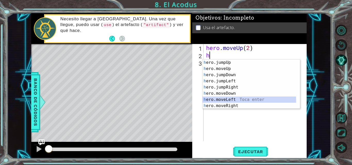
click at [231, 99] on div "h ero.jumpUp Toca enter h ero.moveUp Toca enter h ero.jumpDown Toca enter h ero…" at bounding box center [249, 91] width 94 height 62
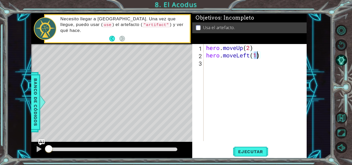
type textarea "hero.moveLeft(h)"
click at [217, 64] on div "hero . moveUp ( 2 ) hero . moveLeft ( h )" at bounding box center [256, 100] width 103 height 112
click at [257, 56] on div "hero . moveUp ( 2 ) hero . moveLeft ( h )" at bounding box center [256, 100] width 103 height 112
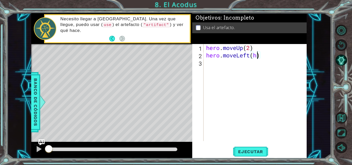
type textarea "hero.moveLeft()"
click at [210, 62] on div "hero . moveUp ( 2 ) hero . moveLeft ( )" at bounding box center [256, 100] width 103 height 112
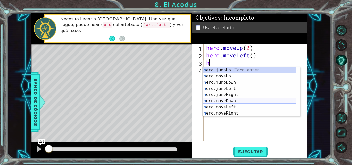
click at [239, 100] on div "h ero.jumpUp Toca enter h ero.moveUp Toca enter h ero.jumpDown Toca enter h ero…" at bounding box center [249, 98] width 94 height 62
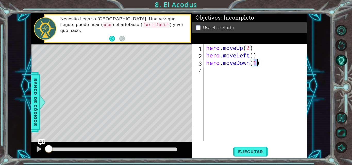
type textarea "hero.moveDown(2)"
click at [213, 73] on div "hero . moveUp ( 2 ) hero . moveLeft ( ) hero . moveDown ( 2 )" at bounding box center [256, 100] width 103 height 112
type textarea "h"
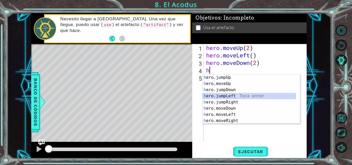
click at [227, 95] on div "h ero.jumpUp Toca enter h ero.moveUp Toca enter h ero.jumpDown Toca enter h ero…" at bounding box center [249, 105] width 94 height 62
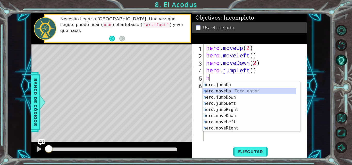
click at [225, 89] on div "h ero.jumpUp Toca enter h ero.moveUp Toca enter h ero.jumpDown Toca enter h ero…" at bounding box center [249, 113] width 94 height 62
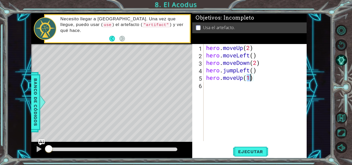
type textarea "hero.moveUp(2)"
click at [216, 89] on div "hero . moveUp ( 2 ) hero . moveLeft ( ) hero . moveDown ( 2 ) hero . jumpLeft (…" at bounding box center [256, 100] width 103 height 112
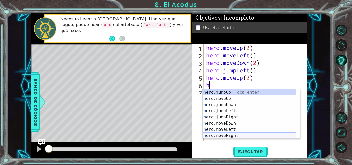
click at [231, 136] on div "h ero.jumpUp Toca enter h ero.moveUp Toca enter h ero.jumpDown Toca enter h ero…" at bounding box center [249, 120] width 94 height 62
type textarea "hero.moveRight(1)"
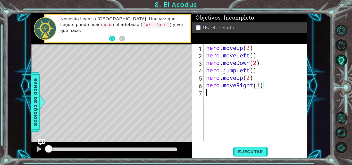
click at [210, 95] on div "hero . moveUp ( 2 ) hero . moveLeft ( ) hero . moveDown ( 2 ) hero . jumpLeft (…" at bounding box center [256, 100] width 103 height 112
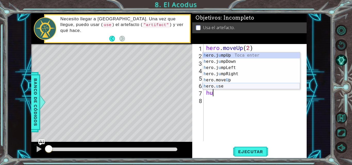
click at [227, 89] on div "h ero.j u mpUp Toca enter h ero.j u mpDown Toca enter h ero.j u mpLeft Toca ent…" at bounding box center [250, 76] width 97 height 49
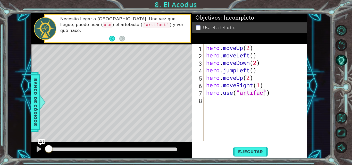
scroll to position [0, 3]
type textarea "hero.use("artifact")"
click at [256, 149] on span "Ejecutar" at bounding box center [250, 151] width 35 height 5
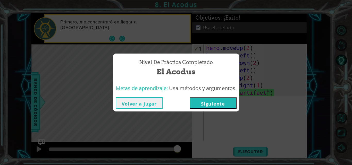
click at [222, 102] on button "Siguiente" at bounding box center [213, 103] width 47 height 12
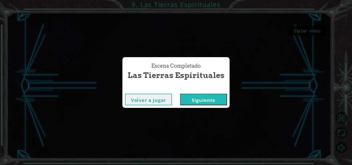
click at [209, 101] on button "Siguiente" at bounding box center [203, 100] width 47 height 12
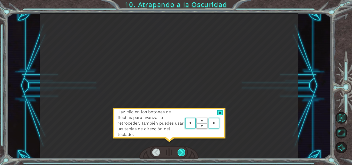
click at [179, 150] on div at bounding box center [181, 153] width 8 height 8
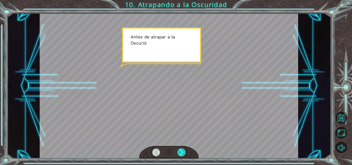
click at [183, 154] on div at bounding box center [181, 153] width 8 height 8
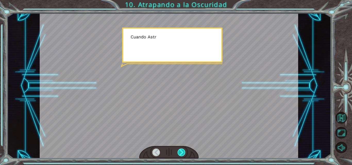
click at [182, 154] on div at bounding box center [181, 153] width 8 height 8
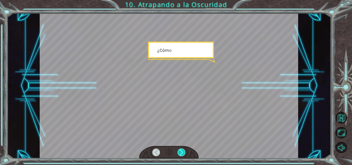
click at [182, 154] on div at bounding box center [181, 153] width 8 height 8
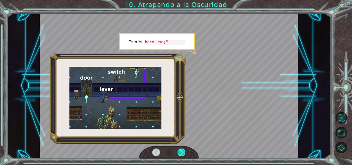
click at [183, 154] on div at bounding box center [181, 153] width 8 height 8
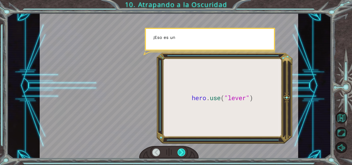
click at [183, 154] on div at bounding box center [181, 153] width 8 height 8
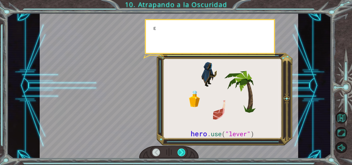
click at [183, 154] on div at bounding box center [181, 153] width 8 height 8
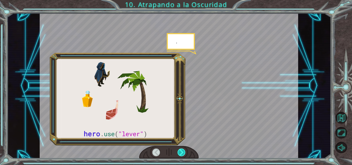
click at [183, 154] on div at bounding box center [181, 153] width 8 height 8
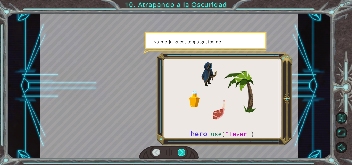
click at [183, 153] on div at bounding box center [181, 153] width 8 height 8
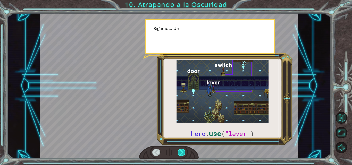
click at [181, 152] on div at bounding box center [181, 153] width 8 height 8
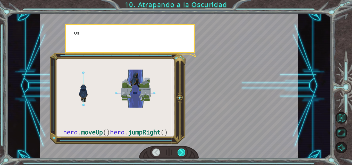
click at [181, 152] on div at bounding box center [181, 153] width 8 height 8
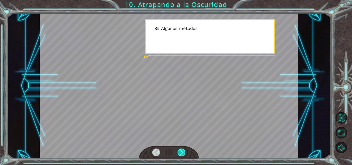
click at [181, 152] on div at bounding box center [181, 153] width 8 height 8
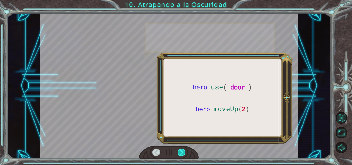
click at [181, 152] on div at bounding box center [181, 153] width 8 height 8
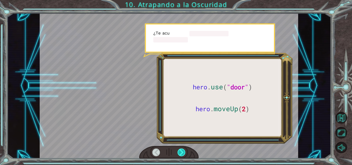
click at [181, 152] on div at bounding box center [181, 153] width 8 height 8
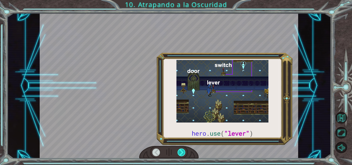
click at [181, 152] on div at bounding box center [181, 153] width 8 height 8
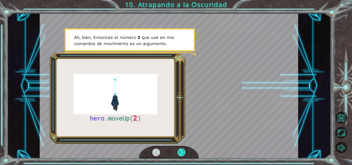
click at [182, 152] on div at bounding box center [181, 153] width 8 height 8
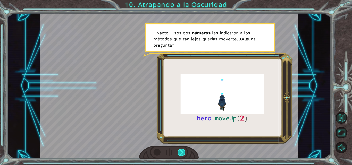
click at [184, 154] on div at bounding box center [181, 153] width 8 height 8
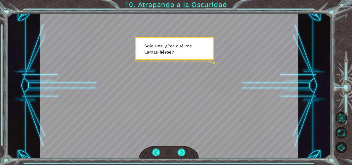
click at [186, 152] on div at bounding box center [169, 152] width 60 height 13
click at [184, 151] on div at bounding box center [181, 153] width 8 height 8
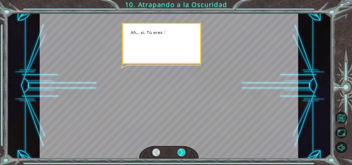
click at [184, 151] on div at bounding box center [181, 153] width 8 height 8
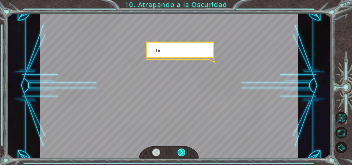
drag, startPoint x: 184, startPoint y: 151, endPoint x: 179, endPoint y: 153, distance: 5.4
click at [179, 153] on div at bounding box center [181, 153] width 8 height 8
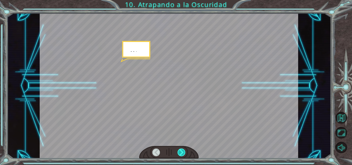
click at [181, 153] on div at bounding box center [181, 153] width 8 height 8
click at [182, 153] on div at bounding box center [181, 153] width 8 height 8
click at [183, 154] on div at bounding box center [181, 153] width 8 height 8
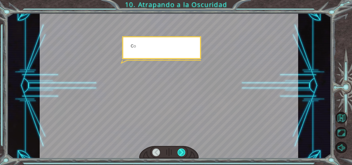
click at [183, 154] on div at bounding box center [181, 153] width 8 height 8
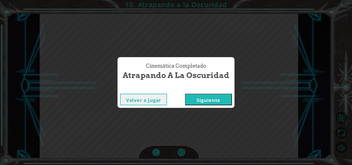
click at [183, 154] on div "Cinemática Completado Atrapando a la Oscuridad Volver a jugar [GEOGRAPHIC_DATA]" at bounding box center [176, 82] width 352 height 165
click at [213, 100] on button "Siguiente" at bounding box center [208, 100] width 47 height 12
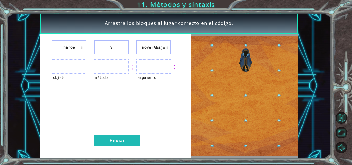
click at [71, 71] on ul at bounding box center [69, 67] width 35 height 14
click at [74, 65] on ul at bounding box center [69, 67] width 35 height 14
click at [110, 67] on ul at bounding box center [111, 67] width 35 height 14
click at [155, 68] on ul at bounding box center [153, 67] width 35 height 14
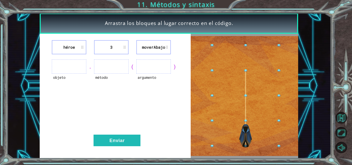
click at [155, 68] on ul at bounding box center [153, 67] width 35 height 14
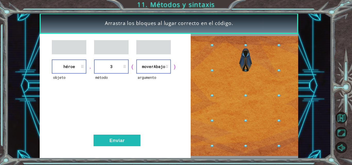
click at [70, 65] on li "héroe" at bounding box center [69, 67] width 35 height 14
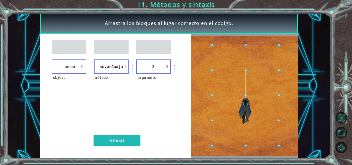
click at [112, 134] on div "objeto héroe . método moverAbajo ( argumento 3 ) Enviar" at bounding box center [115, 96] width 151 height 125
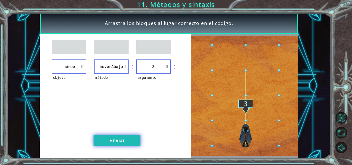
click at [116, 140] on button "Enviar" at bounding box center [117, 141] width 47 height 12
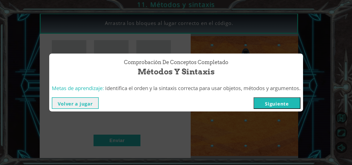
click at [269, 103] on button "Siguiente" at bounding box center [276, 103] width 47 height 12
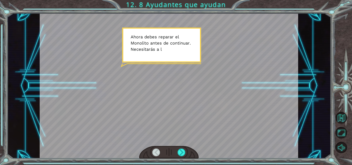
drag, startPoint x: 179, startPoint y: 150, endPoint x: 181, endPoint y: 146, distance: 4.7
click at [179, 149] on div at bounding box center [181, 153] width 8 height 8
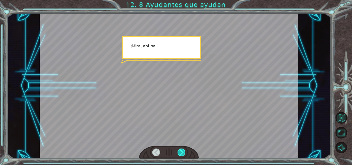
click at [184, 150] on div at bounding box center [181, 153] width 8 height 8
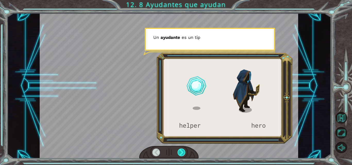
click at [182, 151] on div at bounding box center [181, 153] width 8 height 8
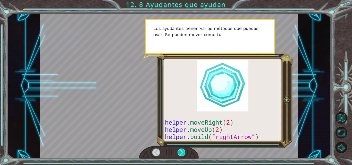
click at [183, 150] on div at bounding box center [181, 153] width 8 height 8
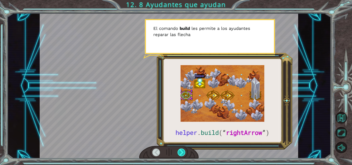
click at [182, 150] on div at bounding box center [181, 153] width 8 height 8
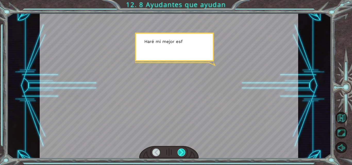
click at [182, 150] on div at bounding box center [181, 153] width 8 height 8
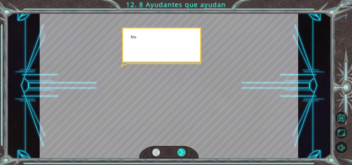
click at [182, 151] on div at bounding box center [181, 153] width 8 height 8
drag, startPoint x: 182, startPoint y: 151, endPoint x: 179, endPoint y: 152, distance: 3.1
click at [181, 151] on div at bounding box center [181, 153] width 8 height 8
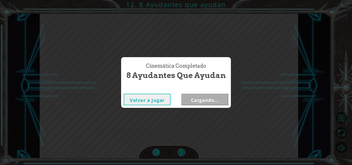
click at [180, 153] on div "Cinemática Completado 8 Ayudantes que ayudan Volver a jugar Cargando..." at bounding box center [176, 82] width 352 height 165
click at [198, 100] on button "Siguiente" at bounding box center [204, 100] width 47 height 12
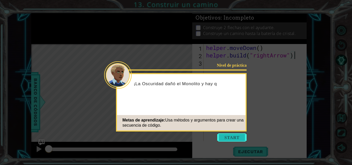
click at [233, 137] on button "Start" at bounding box center [231, 137] width 29 height 8
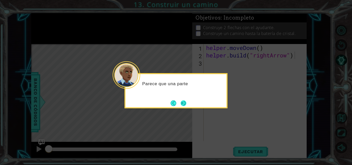
click at [182, 104] on button "Next" at bounding box center [184, 103] width 6 height 6
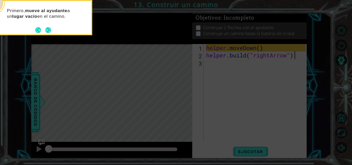
click at [51, 30] on button "Next" at bounding box center [48, 30] width 6 height 6
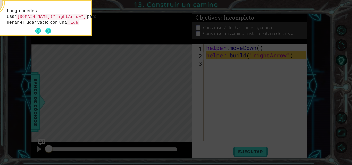
click at [48, 28] on button "Next" at bounding box center [48, 31] width 6 height 6
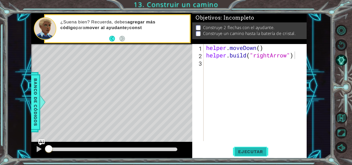
click at [257, 148] on button "Ejecutar" at bounding box center [250, 151] width 35 height 11
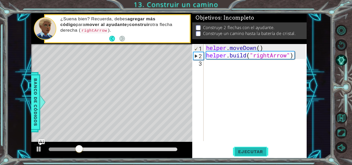
click at [257, 156] on button "Ejecutar" at bounding box center [250, 151] width 35 height 11
click at [212, 70] on div "helper . moveDown ( ) helper . build ( "rightArrow" )" at bounding box center [256, 100] width 103 height 112
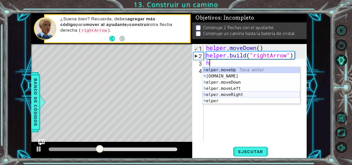
click at [247, 97] on div "h elper.moveUp Toca enter h [DOMAIN_NAME] Toca enter h elper.moveDown Toca ente…" at bounding box center [250, 91] width 97 height 49
type textarea "helper.moveRight(1)"
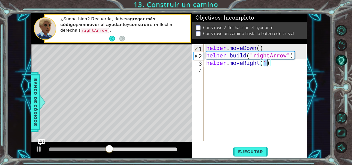
click at [210, 71] on div "helper . moveDown ( ) helper . build ( "rightArrow" ) helper . moveRight ( 1 )" at bounding box center [256, 100] width 103 height 112
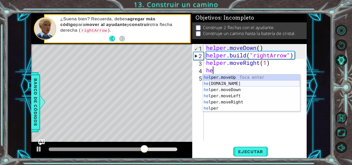
click at [233, 84] on div "he lper.moveUp Toca enter he [DOMAIN_NAME] Toca enter he lper.moveDown Toca ent…" at bounding box center [250, 98] width 97 height 49
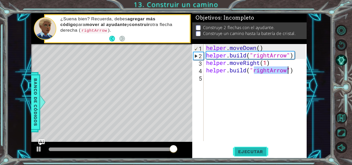
click at [258, 149] on span "Ejecutar" at bounding box center [250, 151] width 35 height 5
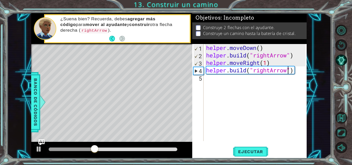
click at [270, 71] on div "helper . moveDown ( ) helper . build ( "rightArrow" ) helper . moveRight ( 1 ) …" at bounding box center [256, 100] width 103 height 112
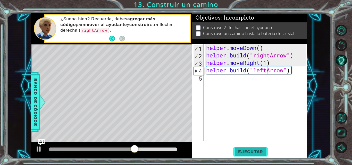
click at [266, 150] on span "Ejecutar" at bounding box center [250, 151] width 35 height 5
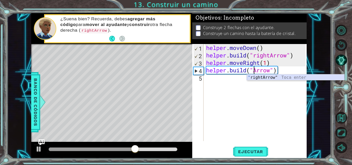
click at [272, 77] on div "" rightArrow" Toca enter" at bounding box center [295, 83] width 97 height 19
type textarea "[DOMAIN_NAME]("rightArrow")"
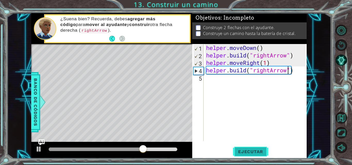
click at [254, 152] on span "Ejecutar" at bounding box center [250, 151] width 35 height 5
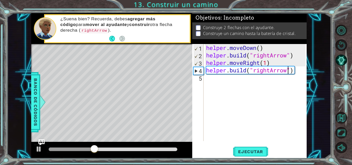
click at [217, 84] on div "helper . moveDown ( ) helper . build ( "rightArrow" ) helper . moveRight ( 1 ) …" at bounding box center [256, 100] width 103 height 112
click at [267, 64] on div "helper . moveDown ( ) helper . build ( "rightArrow" ) helper . moveRight ( 1 ) …" at bounding box center [256, 100] width 103 height 112
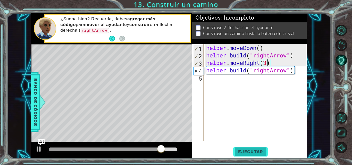
type textarea "helper.moveRight(3)"
click at [264, 148] on button "Ejecutar" at bounding box center [250, 151] width 35 height 11
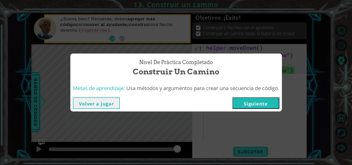
click at [254, 103] on button "Siguiente" at bounding box center [255, 103] width 47 height 12
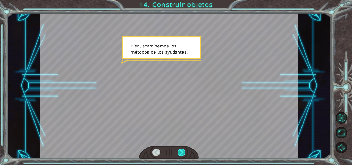
drag, startPoint x: 184, startPoint y: 154, endPoint x: 182, endPoint y: 152, distance: 2.9
click at [184, 153] on div at bounding box center [181, 153] width 8 height 8
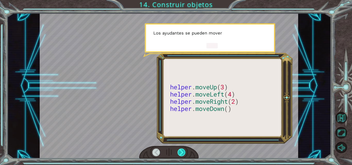
click at [182, 151] on div at bounding box center [181, 153] width 8 height 8
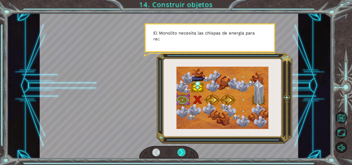
click at [182, 154] on div at bounding box center [181, 153] width 8 height 8
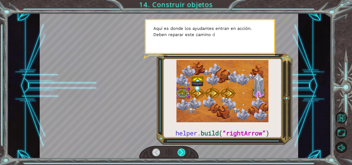
click at [182, 154] on div at bounding box center [181, 153] width 8 height 8
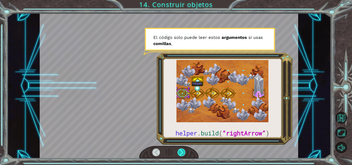
click at [182, 151] on div at bounding box center [181, 153] width 8 height 8
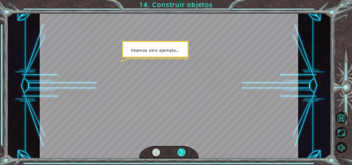
click at [183, 151] on div at bounding box center [181, 153] width 8 height 8
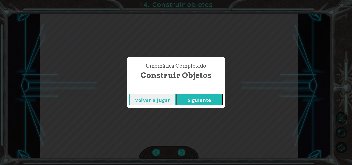
click at [211, 97] on button "Siguiente" at bounding box center [199, 100] width 47 height 12
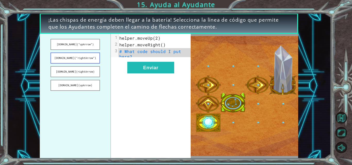
click at [95, 58] on button "[DOMAIN_NAME](“rightArrow”)" at bounding box center [74, 58] width 49 height 11
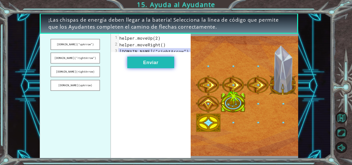
click at [165, 67] on button "Enviar" at bounding box center [150, 63] width 47 height 12
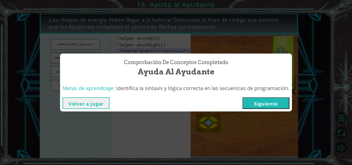
drag, startPoint x: 275, startPoint y: 106, endPoint x: 273, endPoint y: 108, distance: 3.5
click at [273, 108] on button "Siguiente" at bounding box center [265, 103] width 47 height 12
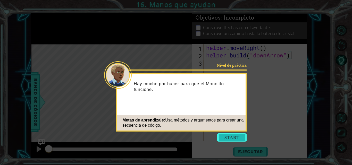
click at [233, 137] on button "Start" at bounding box center [231, 137] width 29 height 8
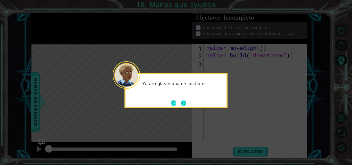
click at [186, 101] on button "Next" at bounding box center [184, 103] width 6 height 6
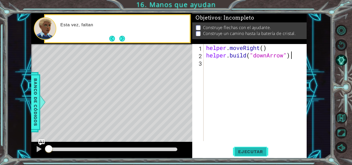
click at [248, 154] on span "Ejecutar" at bounding box center [250, 151] width 35 height 5
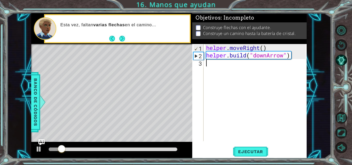
click at [213, 70] on div "helper . moveRight ( ) helper . build ( "downArrow" )" at bounding box center [256, 100] width 103 height 112
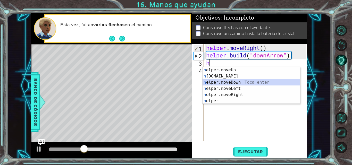
click at [234, 82] on div "h elper.moveUp Toca enter h [DOMAIN_NAME] Toca enter h elper.moveDown Toca ente…" at bounding box center [250, 91] width 97 height 49
type textarea "helper.moveDown(1)"
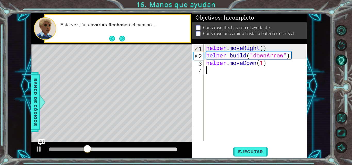
click at [214, 73] on div "helper . moveRight ( ) helper . build ( "downArrow" ) helper . moveDown ( 1 )" at bounding box center [256, 100] width 103 height 112
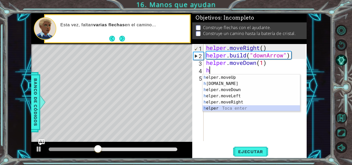
click at [233, 107] on div "h elper.moveUp Toca enter h [DOMAIN_NAME] Toca enter h elper.moveDown Toca ente…" at bounding box center [250, 98] width 97 height 49
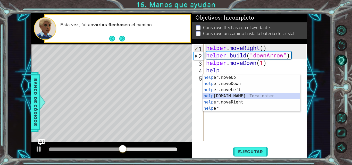
click at [228, 95] on div "help er.moveUp Toca enter help er.moveDown Toca enter help er.moveLeft Toca ent…" at bounding box center [250, 98] width 97 height 49
type textarea "[DOMAIN_NAME]("rightArrow")"
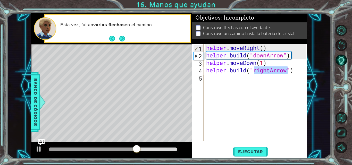
click at [215, 82] on div "helper . moveRight ( ) helper . build ( "downArrow" ) helper . moveDown ( 1 ) h…" at bounding box center [256, 100] width 103 height 112
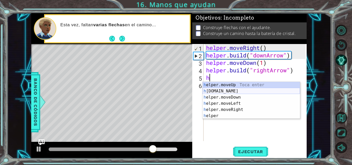
click at [221, 91] on div "h elper.moveUp Toca enter h [DOMAIN_NAME] Toca enter h elper.moveDown Toca ente…" at bounding box center [250, 106] width 97 height 49
type textarea "[DOMAIN_NAME]("rightArrow")"
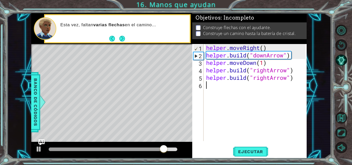
click at [213, 88] on div "helper . moveRight ( ) helper . build ( "downArrow" ) helper . moveDown ( 1 ) h…" at bounding box center [256, 100] width 103 height 112
type textarea "h"
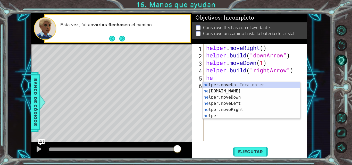
type textarea "h"
click at [238, 109] on div "h elper.moveUp Toca enter h [DOMAIN_NAME] Toca enter h elper.moveDown Toca ente…" at bounding box center [250, 106] width 97 height 49
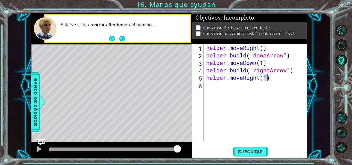
type textarea "helper.moveRight(h)"
click at [206, 91] on div "helper . moveRight ( ) helper . build ( "downArrow" ) helper . moveDown ( 1 ) h…" at bounding box center [256, 100] width 103 height 112
click at [267, 80] on div "helper . moveRight ( ) helper . build ( "downArrow" ) helper . moveDown ( 1 ) h…" at bounding box center [256, 100] width 103 height 112
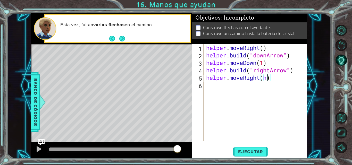
type textarea "helper.moveRight()"
click at [216, 85] on div "helper . moveRight ( ) helper . build ( "downArrow" ) helper . moveDown ( 1 ) h…" at bounding box center [256, 100] width 103 height 112
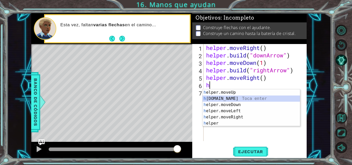
click at [230, 97] on div "h elper.moveUp Toca enter h [DOMAIN_NAME] Toca enter h elper.moveDown Toca ente…" at bounding box center [250, 113] width 97 height 49
type textarea "[DOMAIN_NAME]("rightArrow")"
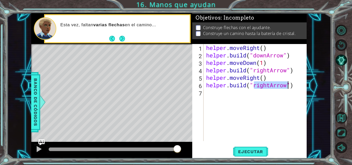
click at [219, 94] on div "helper . moveRight ( ) helper . build ( "downArrow" ) helper . moveDown ( 1 ) h…" at bounding box center [256, 100] width 103 height 112
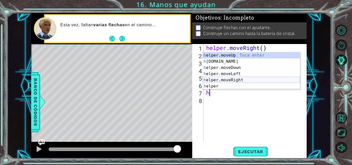
click at [237, 79] on div "h elper.moveUp Toca enter h [DOMAIN_NAME] Toca enter h elper.moveDown Toca ente…" at bounding box center [250, 76] width 97 height 49
type textarea "helper.moveRight(1)"
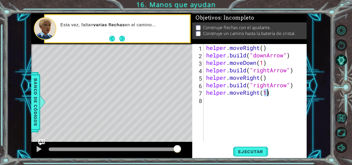
click at [228, 108] on div "helper . moveRight ( ) helper . build ( "downArrow" ) helper . moveDown ( 1 ) h…" at bounding box center [256, 100] width 103 height 112
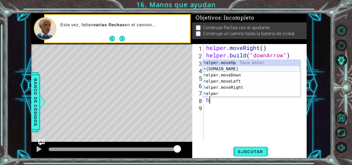
click at [232, 67] on div "h elper.moveUp Toca enter h [DOMAIN_NAME] Toca enter h elper.moveDown Toca ente…" at bounding box center [250, 84] width 97 height 49
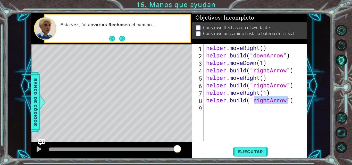
click at [269, 101] on div "helper . moveRight ( ) helper . build ( "downArrow" ) helper . moveDown ( 1 ) h…" at bounding box center [256, 100] width 103 height 112
click at [270, 103] on div "helper . moveRight ( ) helper . build ( "downArrow" ) helper . moveDown ( 1 ) h…" at bounding box center [256, 100] width 103 height 112
type textarea "[DOMAIN_NAME]("upArrow")"
click at [262, 149] on span "Ejecutar" at bounding box center [250, 151] width 35 height 5
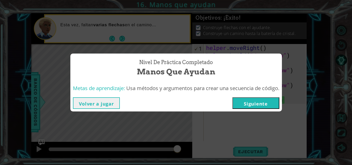
click at [262, 104] on button "Siguiente" at bounding box center [255, 103] width 47 height 12
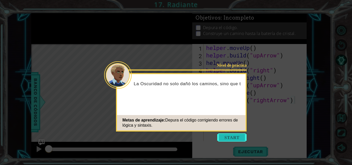
click at [240, 135] on button "Start" at bounding box center [231, 137] width 29 height 8
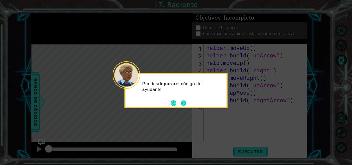
click at [184, 103] on button "Next" at bounding box center [184, 103] width 6 height 6
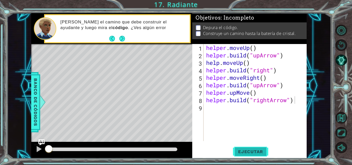
click at [247, 152] on span "Ejecutar" at bounding box center [250, 151] width 35 height 5
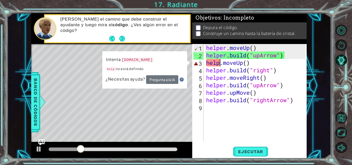
click at [220, 63] on div "helper . moveUp ( ) helper . build ( "upArrow" ) help . moveUp ( ) helper . bui…" at bounding box center [256, 100] width 103 height 112
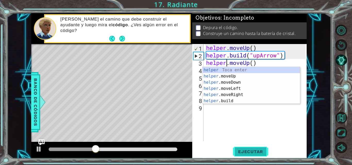
click at [248, 152] on span "Ejecutar" at bounding box center [250, 151] width 35 height 5
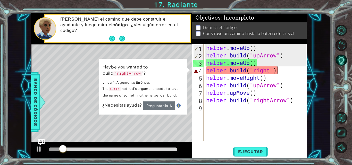
click at [276, 71] on div "helper . moveUp ( ) helper . build ( "upArrow" ) helper . moveUp ( ) helper . b…" at bounding box center [256, 100] width 103 height 112
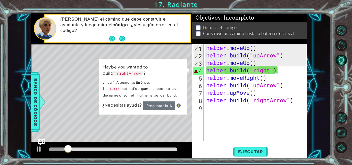
click at [272, 71] on div "helper . moveUp ( ) helper . build ( "upArrow" ) helper . moveUp ( ) helper . b…" at bounding box center [256, 100] width 103 height 112
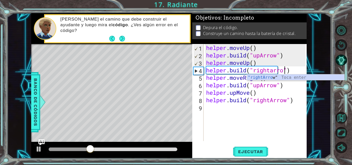
scroll to position [0, 4]
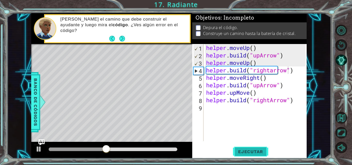
click at [256, 156] on button "Ejecutar" at bounding box center [250, 151] width 35 height 11
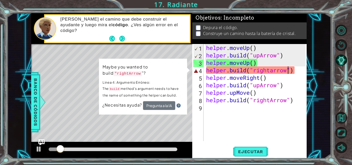
click at [274, 72] on div "helper . moveUp ( ) helper . build ( "upArrow" ) helper . moveUp ( ) helper . b…" at bounding box center [256, 100] width 103 height 112
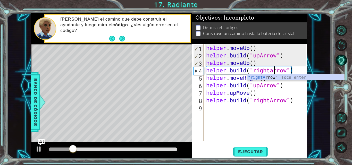
scroll to position [0, 3]
click at [275, 77] on div ""rightA rrow" Toca enter" at bounding box center [295, 83] width 97 height 19
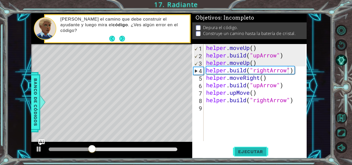
click at [261, 153] on span "Ejecutar" at bounding box center [250, 151] width 35 height 5
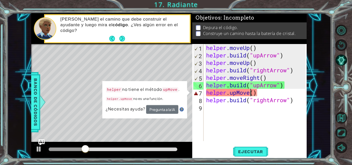
drag, startPoint x: 250, startPoint y: 94, endPoint x: 251, endPoint y: 99, distance: 4.8
click at [250, 94] on div "helper . moveUp ( ) helper . build ( "upArrow" ) helper . moveUp ( ) helper . b…" at bounding box center [256, 100] width 103 height 112
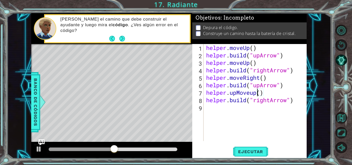
click at [271, 101] on div "helper . moveUp ( ) helper . build ( "upArrow" ) helper . moveUp ( ) helper . b…" at bounding box center [256, 100] width 103 height 112
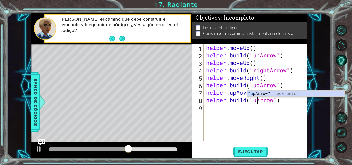
scroll to position [0, 3]
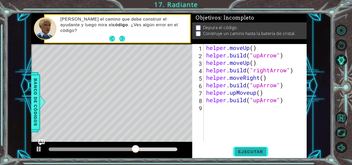
click at [257, 149] on button "Ejecutar" at bounding box center [250, 151] width 35 height 11
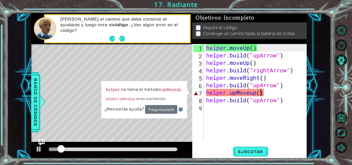
click at [260, 93] on div "helper . moveUp ( ) helper . build ( "upArrow" ) helper . moveUp ( ) helper . b…" at bounding box center [256, 100] width 103 height 112
click at [266, 95] on div "helper . moveUp ( ) helper . build ( "upArrow" ) helper . moveUp ( ) helper . b…" at bounding box center [256, 100] width 103 height 112
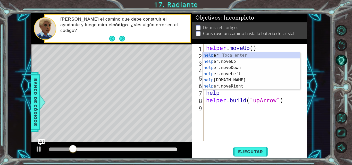
scroll to position [0, 0]
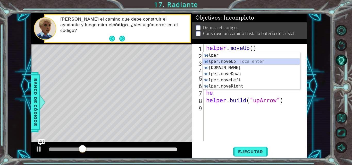
click at [233, 60] on div "he lper Toca enter he lper.moveUp Toca enter he [DOMAIN_NAME] Toca enter he lpe…" at bounding box center [250, 76] width 97 height 49
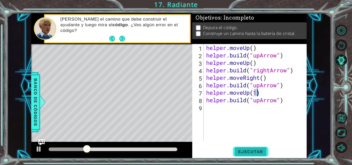
click at [255, 154] on span "Ejecutar" at bounding box center [250, 151] width 35 height 5
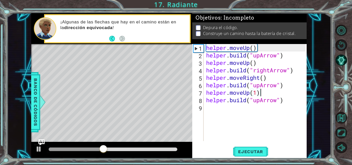
click at [262, 91] on div "helper . moveUp ( ) helper . build ( "upArrow" ) helper . moveUp ( ) helper . b…" at bounding box center [256, 100] width 103 height 112
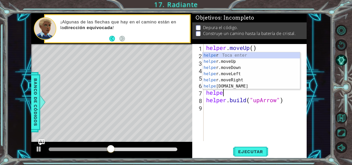
type textarea "h"
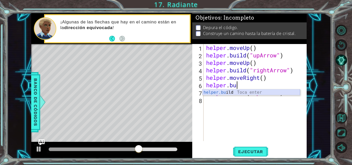
click at [273, 92] on div "helper.bu ild Toca enter" at bounding box center [250, 98] width 97 height 19
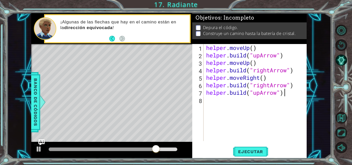
click at [287, 94] on div "helper . moveUp ( ) helper . build ( "upArrow" ) helper . moveUp ( ) helper . b…" at bounding box center [256, 100] width 103 height 112
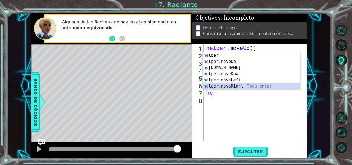
click at [243, 87] on div "he lper Toca enter he lper.moveUp Toca enter he [DOMAIN_NAME] Toca enter he lpe…" at bounding box center [250, 76] width 97 height 49
type textarea "helper.moveRight(1)"
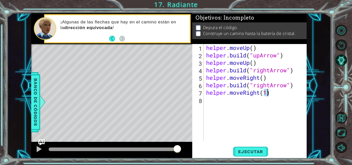
click at [212, 101] on div "helper . moveUp ( ) helper . build ( "upArrow" ) helper . moveUp ( ) helper . b…" at bounding box center [256, 100] width 103 height 112
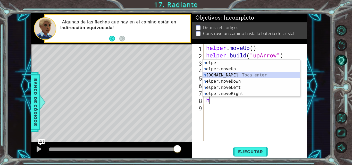
click at [236, 75] on div "h elper Toca enter h elper.moveUp Toca enter h [DOMAIN_NAME] Toca enter h elper…" at bounding box center [250, 84] width 97 height 49
type textarea "[DOMAIN_NAME]("rightArrow")"
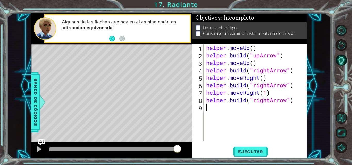
click at [220, 108] on div "helper . moveUp ( ) helper . build ( "upArrow" ) helper . moveUp ( ) helper . b…" at bounding box center [256, 100] width 103 height 112
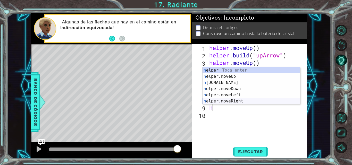
click at [237, 102] on div "h elper Toca enter h elper.moveUp Toca enter h [DOMAIN_NAME] Toca enter h elper…" at bounding box center [250, 91] width 97 height 49
type textarea "helper.moveRight(1)"
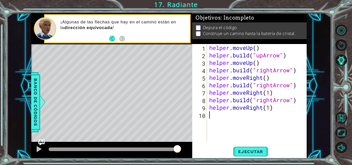
click at [215, 120] on div "helper . moveUp ( ) helper . build ( "upArrow" ) helper . moveUp ( ) helper . b…" at bounding box center [258, 100] width 100 height 112
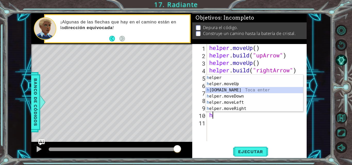
click at [234, 88] on div "h elper Toca enter h elper.moveUp Toca enter h [DOMAIN_NAME] Toca enter h elper…" at bounding box center [254, 99] width 97 height 49
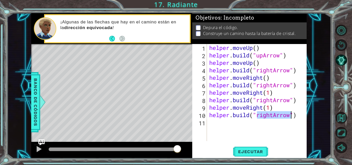
click at [273, 115] on div "helper . moveUp ( ) helper . build ( "upArrow" ) helper . moveUp ( ) helper . b…" at bounding box center [258, 100] width 100 height 112
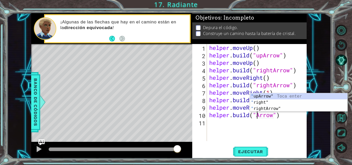
scroll to position [0, 3]
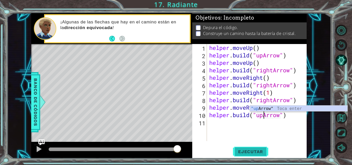
type textarea "[DOMAIN_NAME]("upArrow")"
click at [260, 152] on span "Ejecutar" at bounding box center [250, 151] width 35 height 5
